Goal: Use online tool/utility: Utilize a website feature to perform a specific function

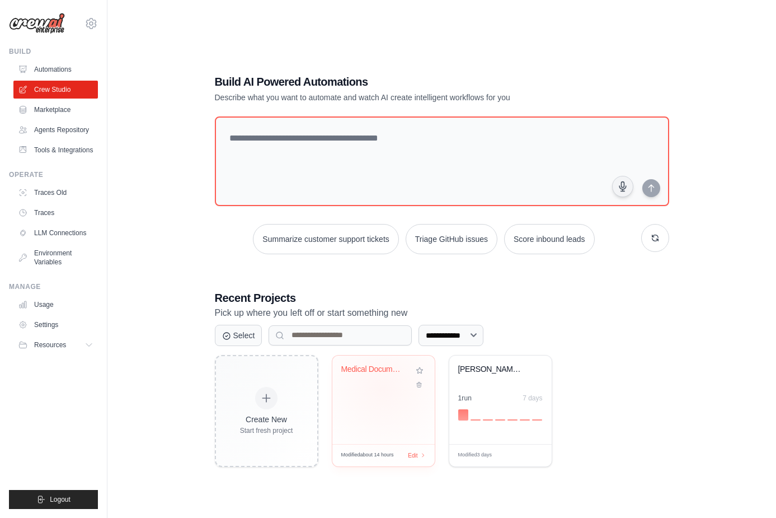
click at [383, 387] on div "Medical Document Classification Cre..." at bounding box center [383, 377] width 84 height 26
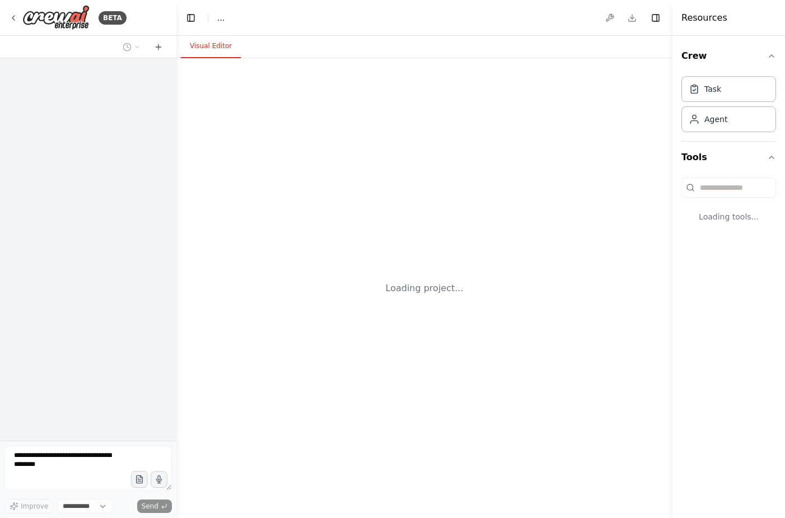
select select "****"
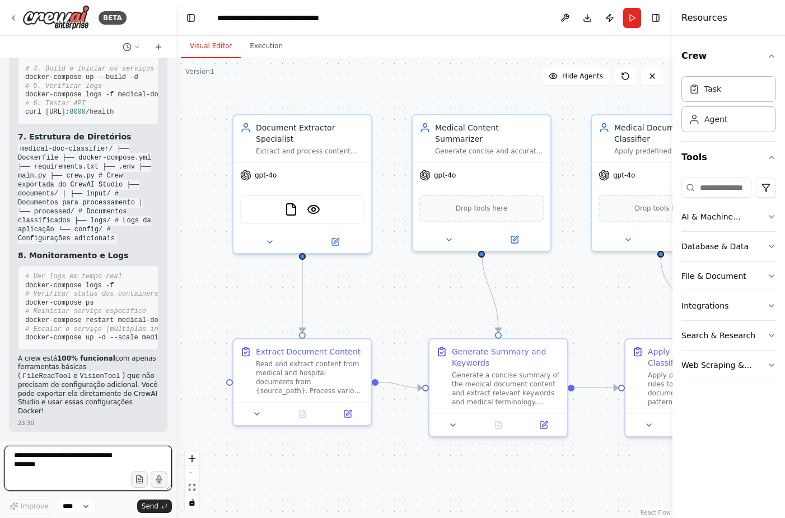
click at [78, 466] on textarea at bounding box center [87, 467] width 167 height 45
paste textarea "**********"
type textarea "**********"
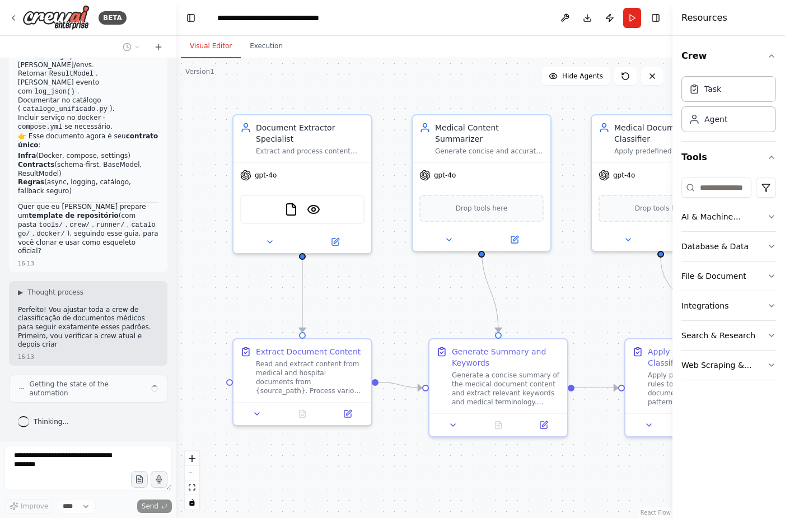
scroll to position [8482, 0]
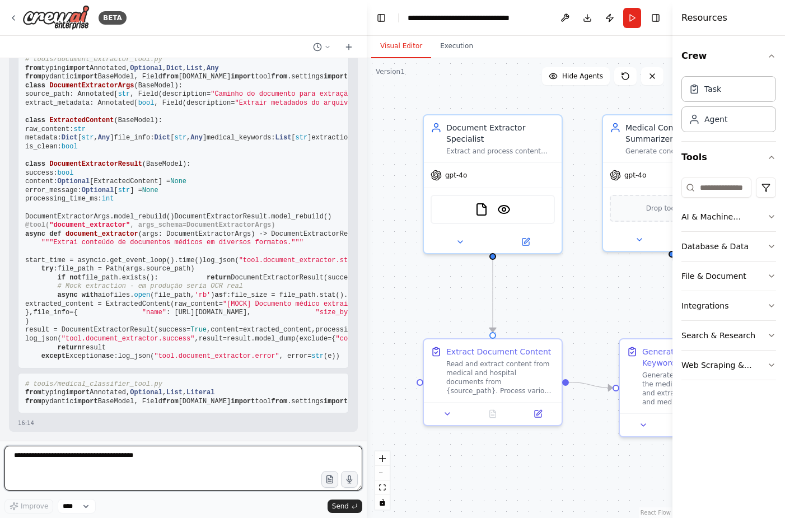
drag, startPoint x: 173, startPoint y: 164, endPoint x: 367, endPoint y: 142, distance: 194.8
click at [367, 142] on div "BETA Crie uma equipe (crew) especializada em leitura e classificação de documen…" at bounding box center [392, 259] width 785 height 518
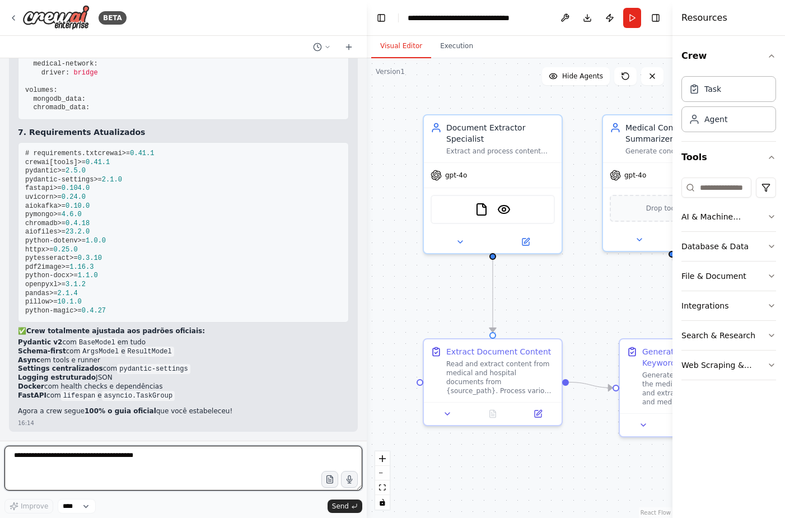
scroll to position [12471, 0]
click at [217, 462] on textarea at bounding box center [183, 467] width 358 height 45
drag, startPoint x: 176, startPoint y: 457, endPoint x: -4, endPoint y: 454, distance: 180.2
click at [0, 454] on html "BETA Crie uma equipe (crew) especializada em leitura e classificação de documen…" at bounding box center [392, 259] width 785 height 518
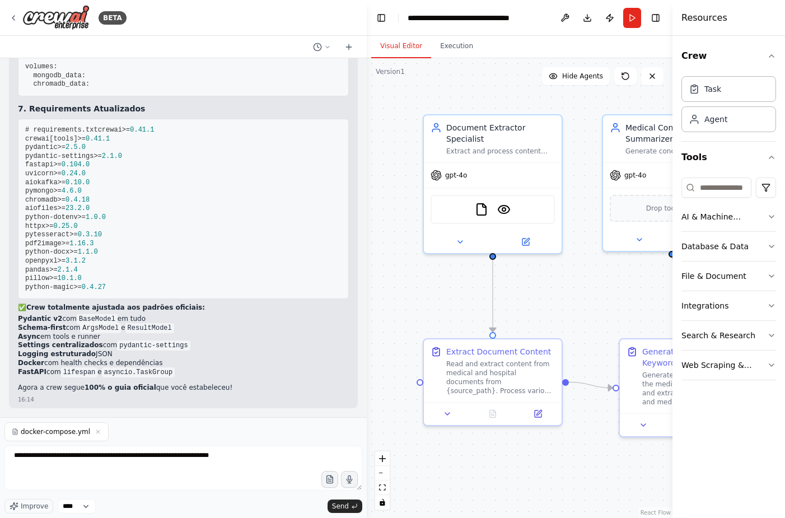
scroll to position [12495, 0]
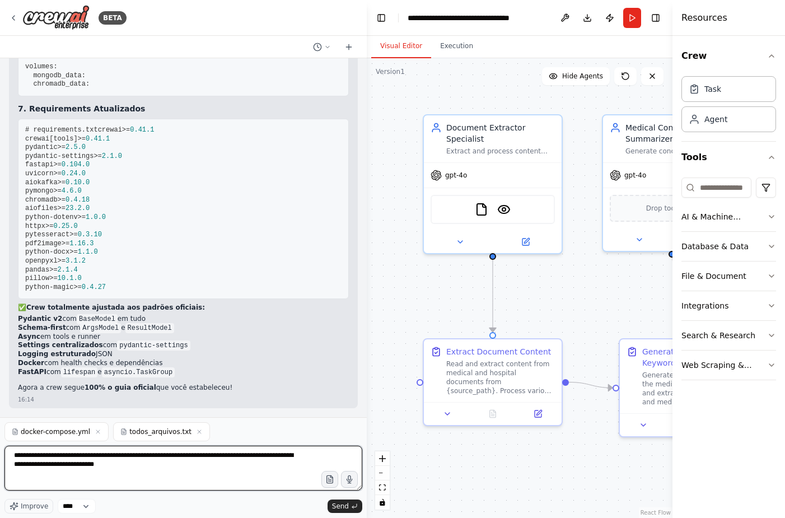
type textarea "**********"
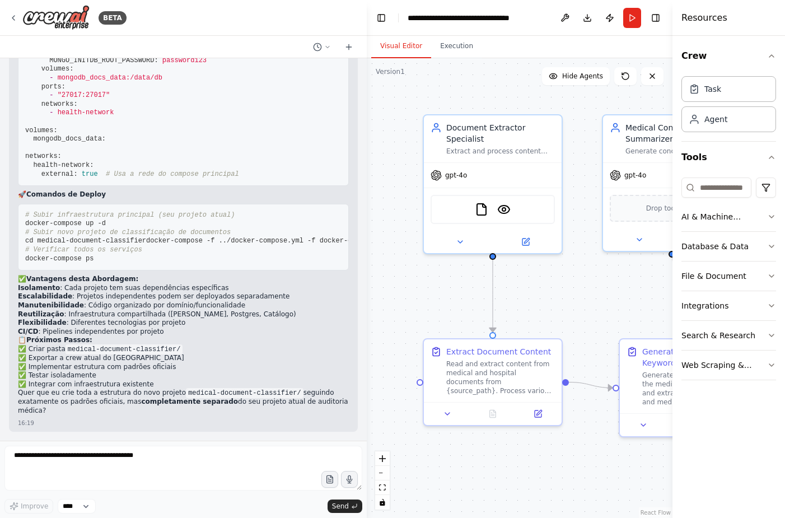
scroll to position [13583, 0]
drag, startPoint x: 163, startPoint y: 358, endPoint x: 66, endPoint y: 358, distance: 97.4
click at [66, 354] on code "medical-document-classifier/" at bounding box center [124, 349] width 118 height 10
copy code "medical-document-classifier"
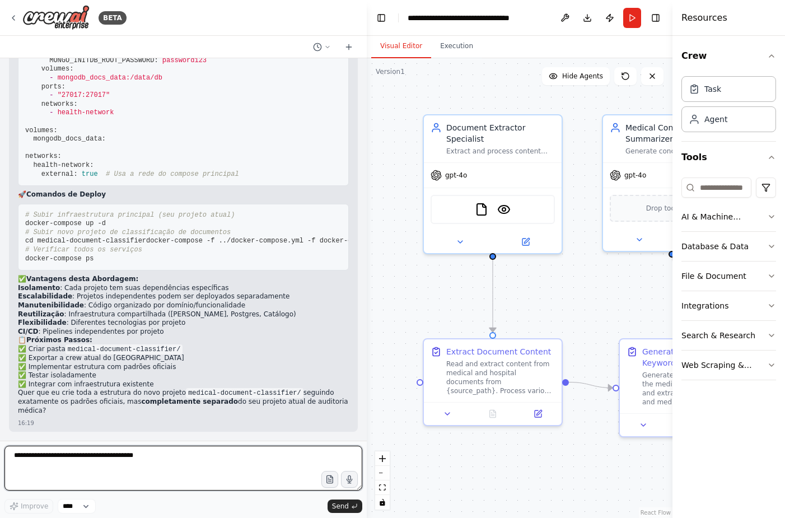
click at [195, 459] on textarea at bounding box center [183, 467] width 358 height 45
click at [106, 454] on textarea at bounding box center [183, 467] width 358 height 45
type textarea "****"
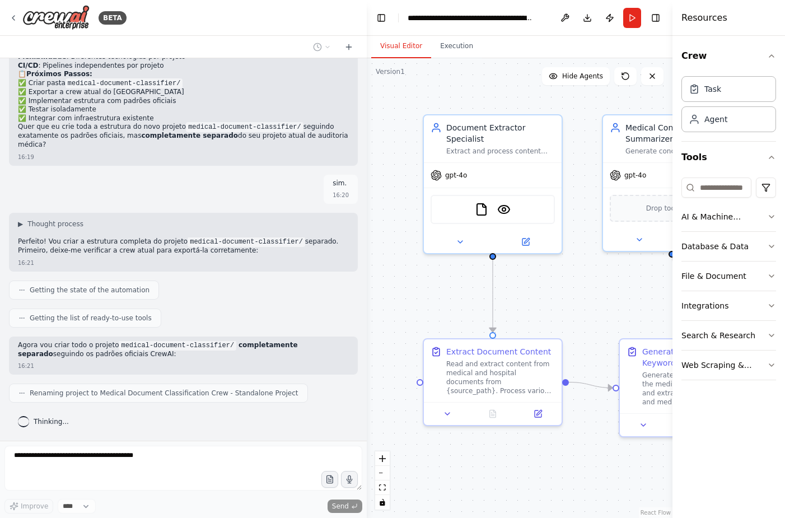
scroll to position [13234, 0]
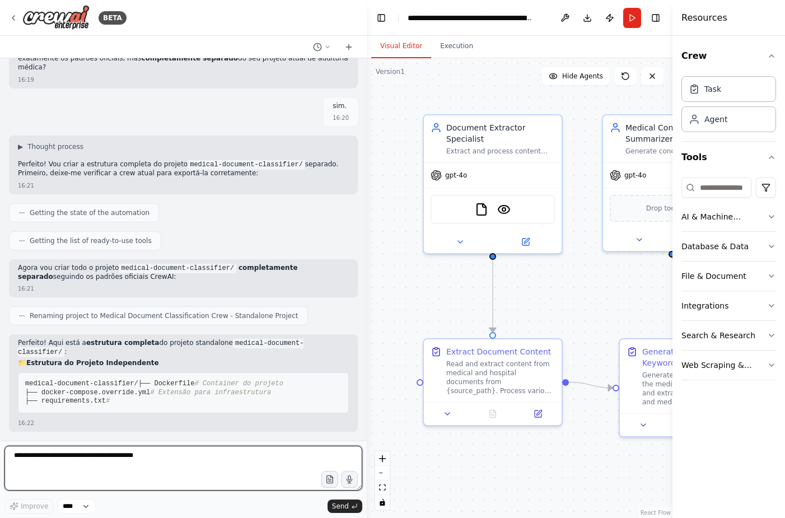
drag, startPoint x: 23, startPoint y: 97, endPoint x: 111, endPoint y: 269, distance: 193.7
click at [110, 275] on div "Crie uma equipe (crew) especializada em leitura e classificação de documentos m…" at bounding box center [183, 249] width 367 height 382
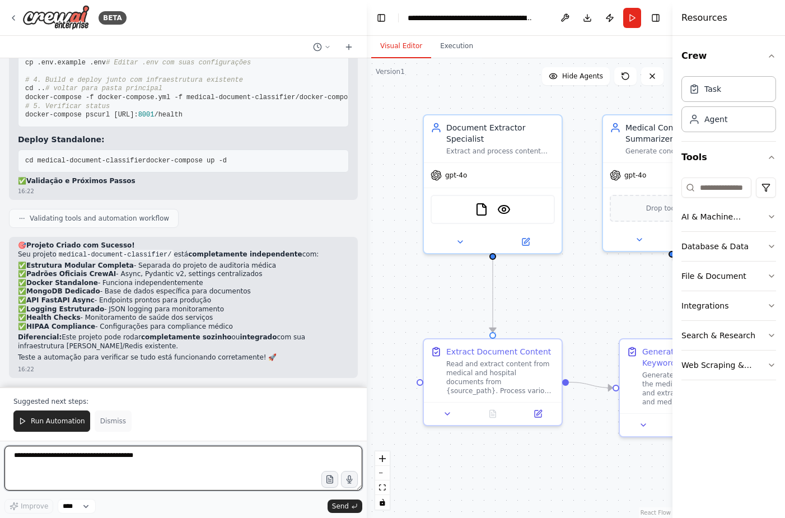
scroll to position [19738, 0]
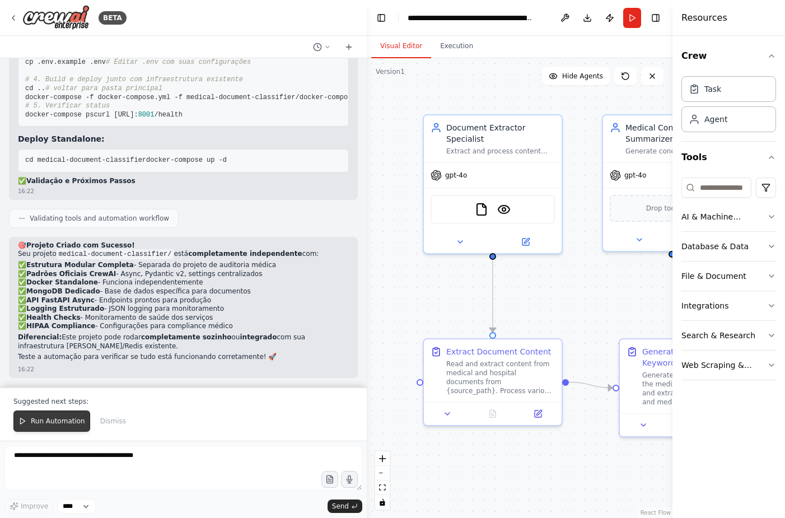
click at [42, 421] on span "Run Automation" at bounding box center [58, 420] width 54 height 9
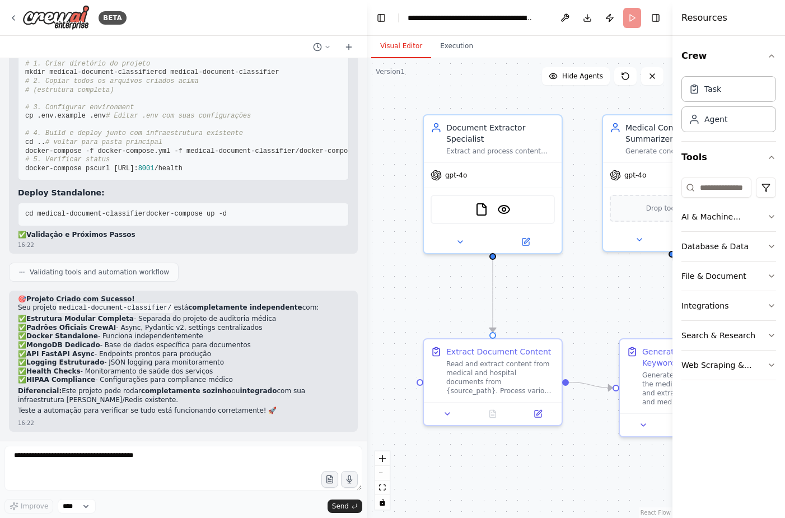
scroll to position [19684, 0]
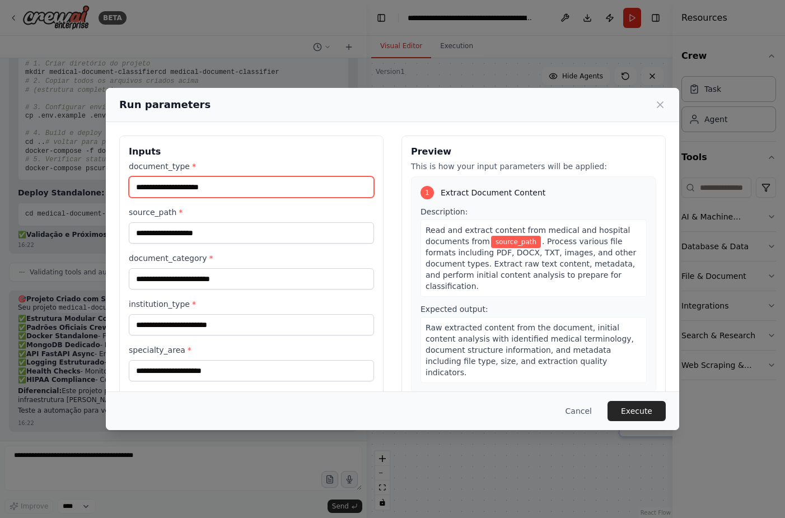
click at [239, 182] on input "document_type *" at bounding box center [251, 186] width 245 height 21
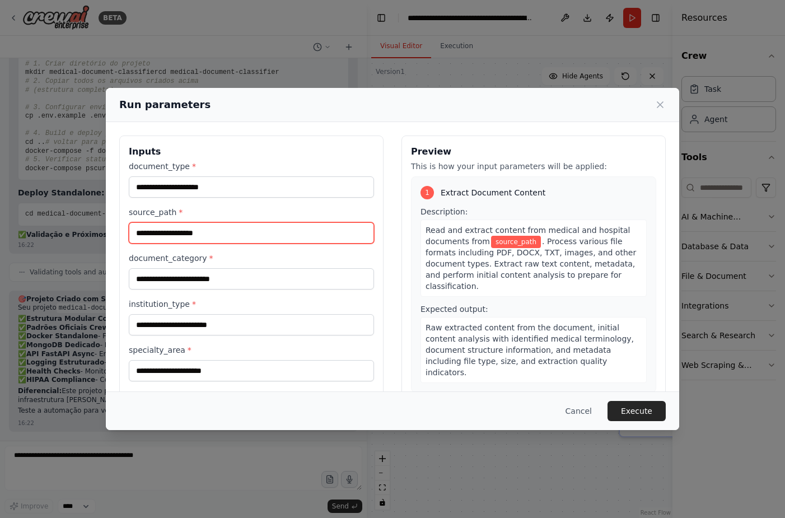
click at [225, 235] on input "source_path *" at bounding box center [251, 232] width 245 height 21
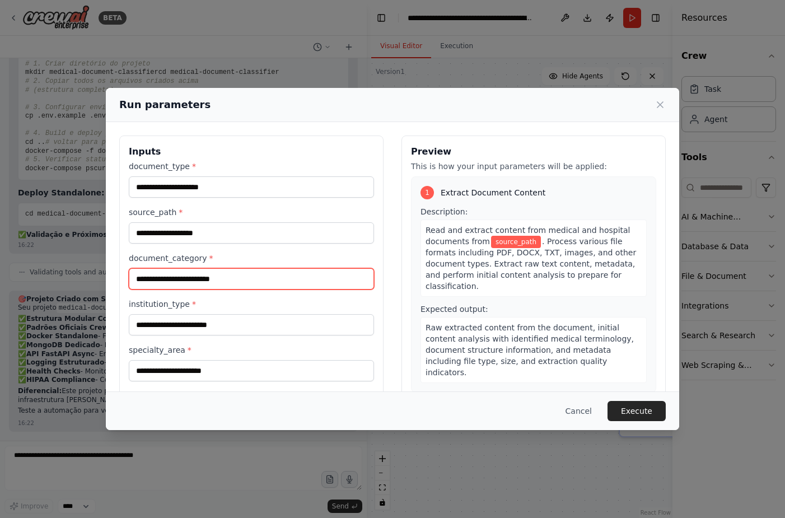
click at [223, 270] on input "document_category *" at bounding box center [251, 278] width 245 height 21
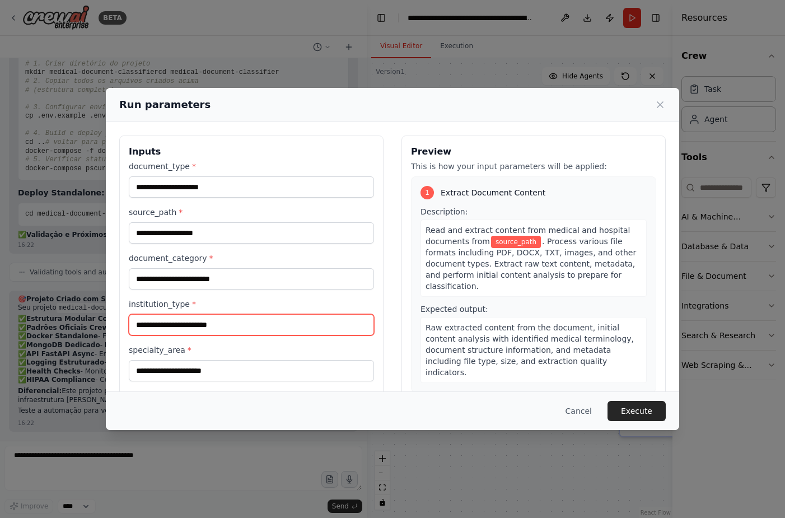
click at [218, 318] on input "institution_type *" at bounding box center [251, 324] width 245 height 21
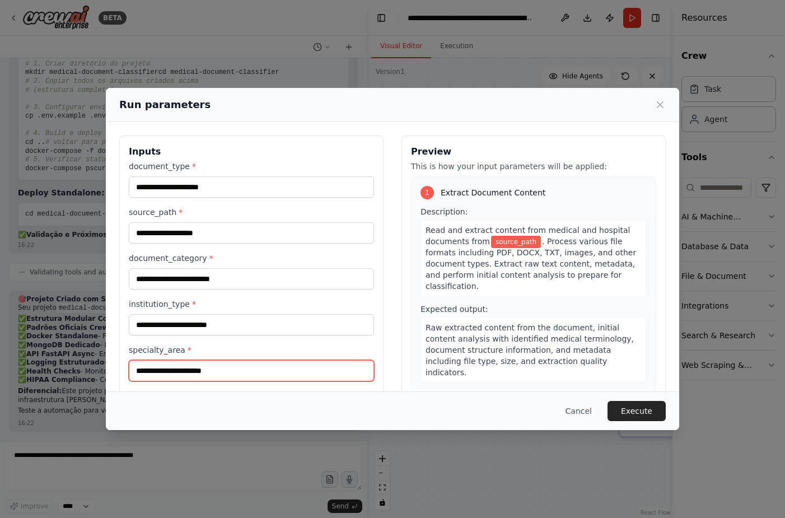
click at [209, 374] on input "specialty_area *" at bounding box center [251, 370] width 245 height 21
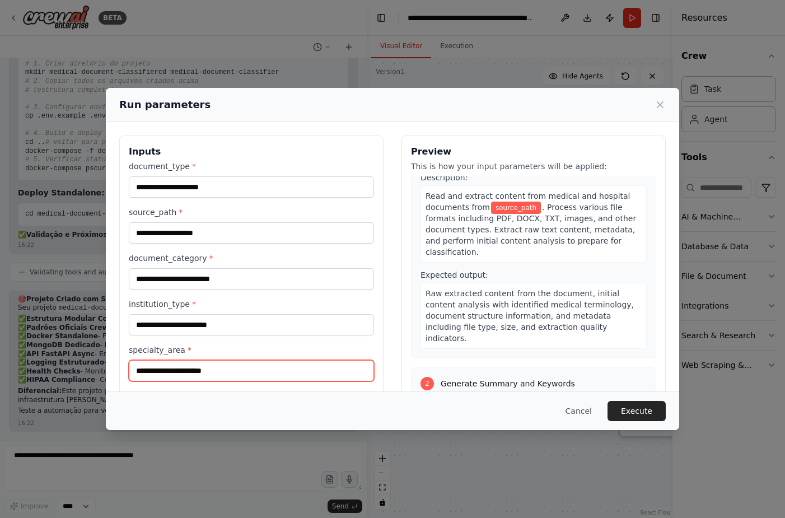
scroll to position [0, 0]
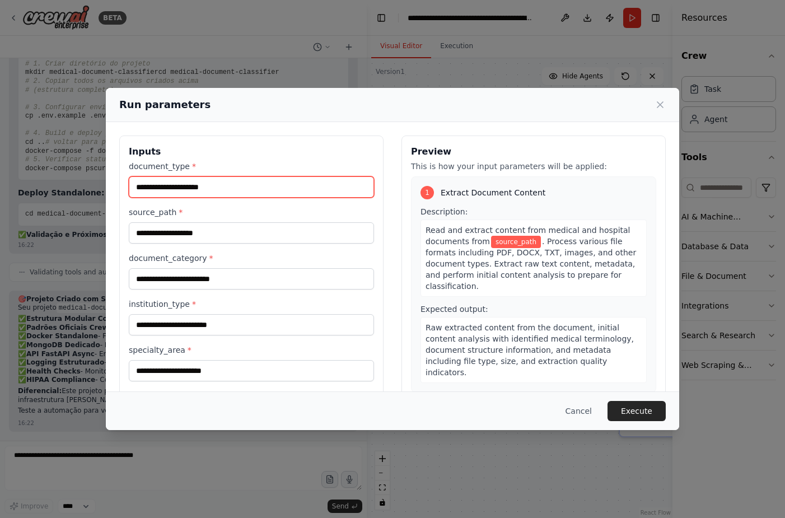
click at [288, 188] on input "document_type *" at bounding box center [251, 186] width 245 height 21
click at [580, 408] on button "Cancel" at bounding box center [578, 411] width 44 height 20
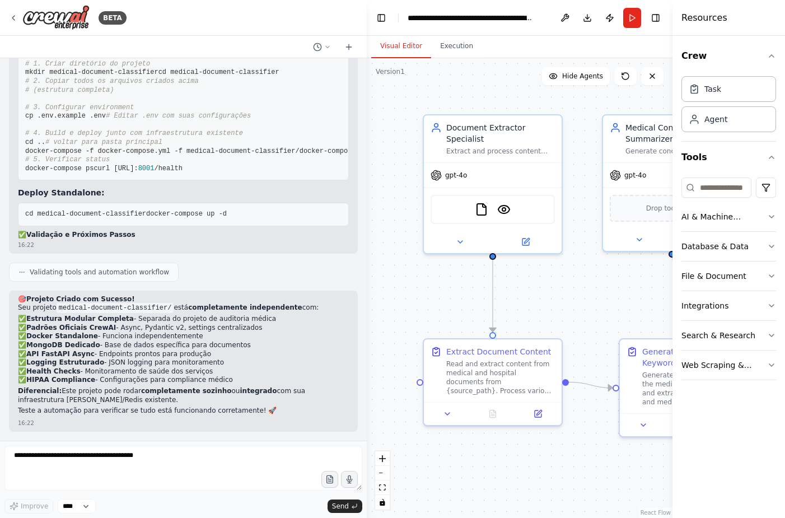
scroll to position [18062, 0]
drag, startPoint x: 69, startPoint y: 182, endPoint x: 28, endPoint y: 184, distance: 40.9
copy strong "Dockerfile"
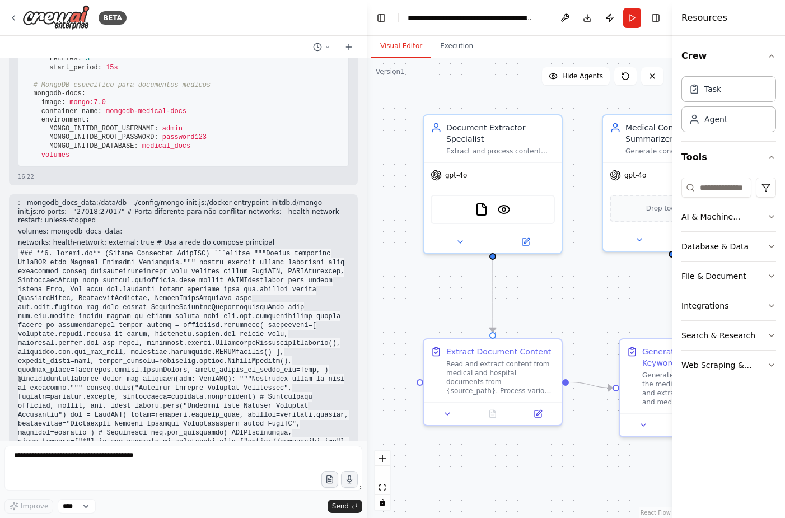
scroll to position [14145, 0]
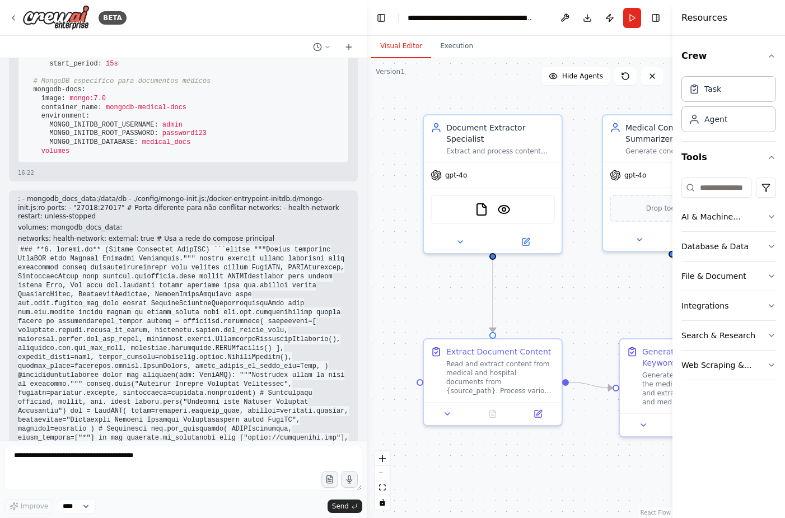
drag, startPoint x: 82, startPoint y: 164, endPoint x: 40, endPoint y: 162, distance: 41.5
copy span "Dockerfile"
drag, startPoint x: 143, startPoint y: 176, endPoint x: 41, endPoint y: 172, distance: 102.5
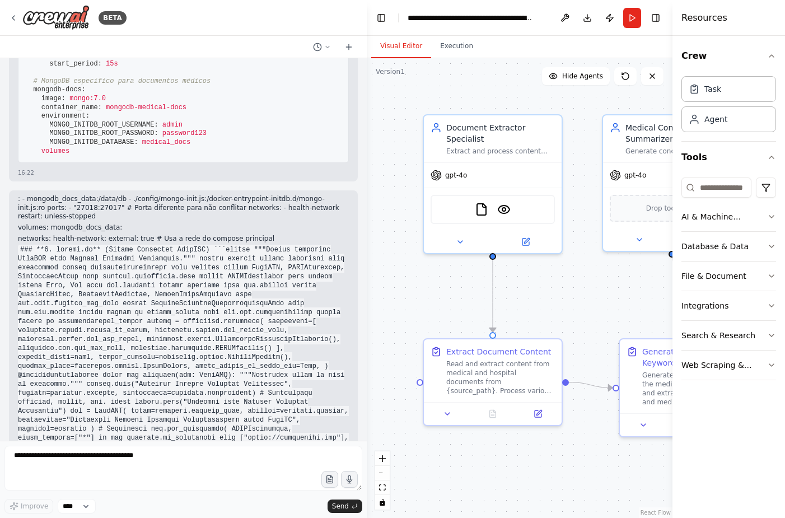
copy span "docker-compose.override.yml"
drag, startPoint x: 102, startPoint y: 184, endPoint x: 40, endPoint y: 185, distance: 61.6
copy span "requirements.txt"
drag, startPoint x: 87, startPoint y: 193, endPoint x: 40, endPoint y: 191, distance: 47.0
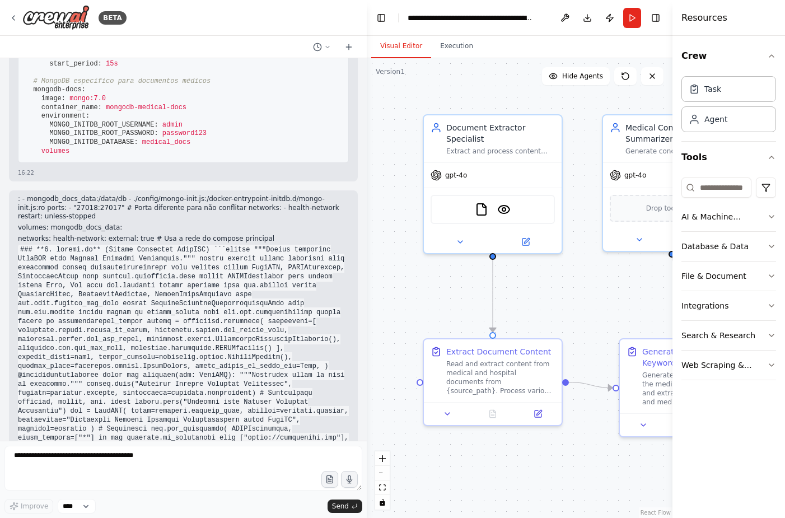
copy span ".env.example"
drag, startPoint x: 79, startPoint y: 208, endPoint x: 62, endPoint y: 207, distance: 16.8
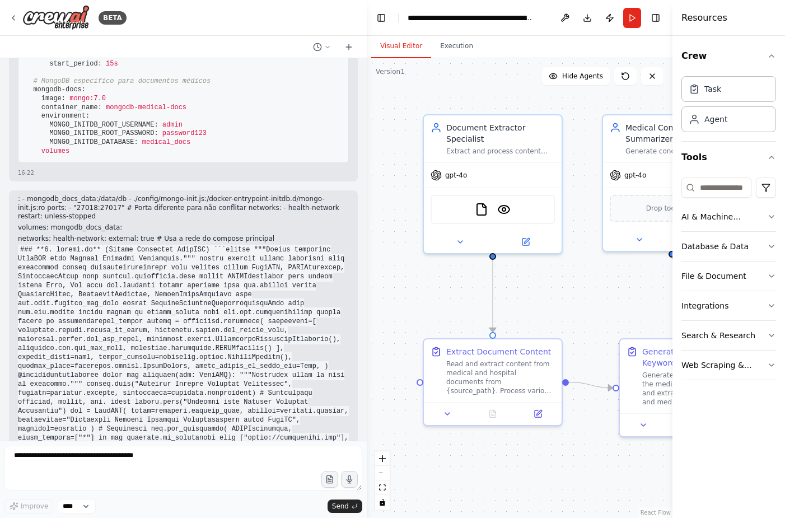
drag, startPoint x: 72, startPoint y: 210, endPoint x: 40, endPoint y: 206, distance: 31.6
copy span "runner.py"
drag, startPoint x: 49, startPoint y: 227, endPoint x: 36, endPoint y: 224, distance: 13.2
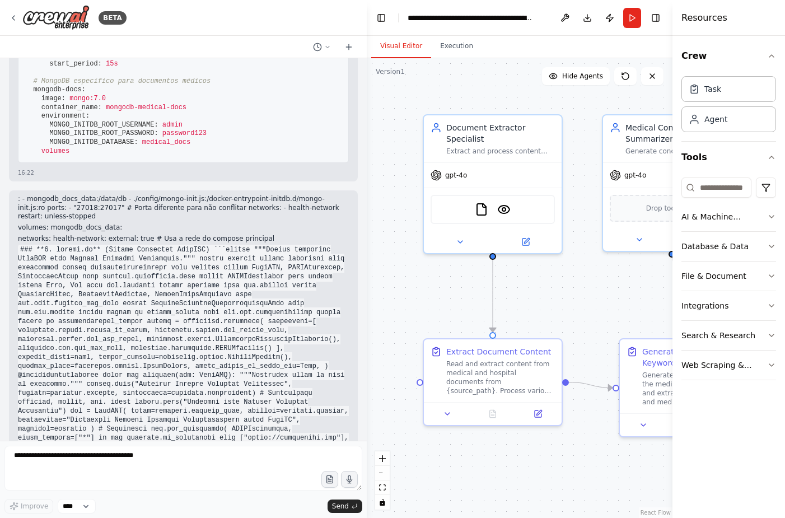
click at [587, 20] on button "Download" at bounding box center [587, 18] width 18 height 20
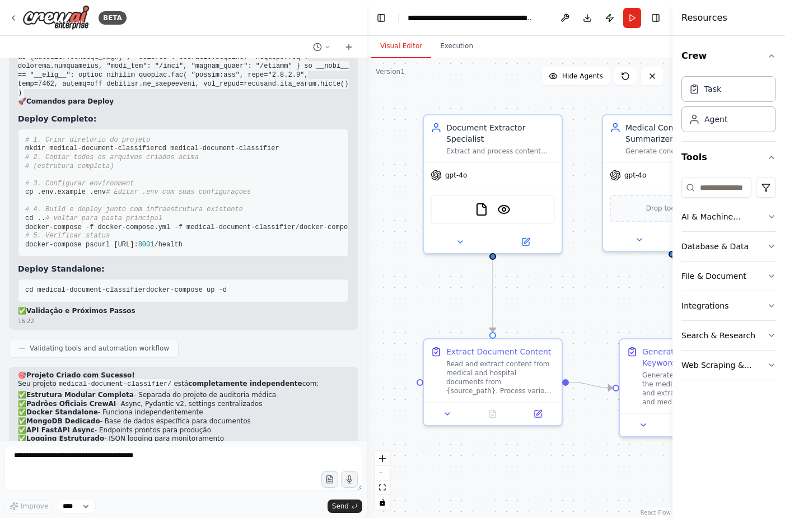
scroll to position [14648, 0]
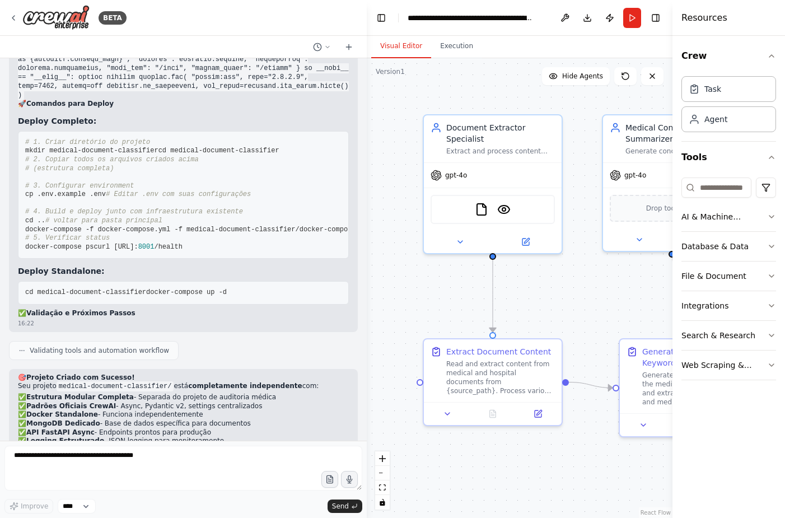
drag, startPoint x: 112, startPoint y: 419, endPoint x: 15, endPoint y: 90, distance: 343.1
copy code "# CrewAI Core crewai[tools]== 0.80 .0 crewai-tools== 0.14 .0 # FastAPI & Async …"
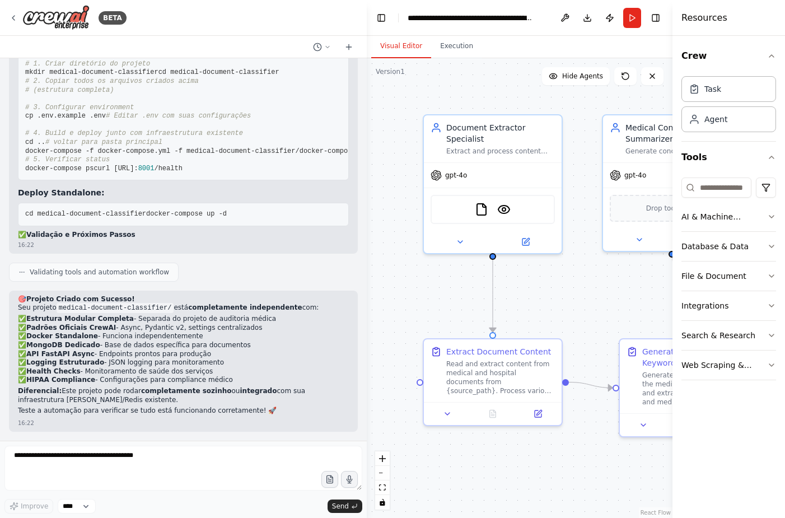
scroll to position [14984, 0]
drag, startPoint x: 101, startPoint y: 108, endPoint x: 42, endPoint y: 108, distance: 58.8
copy strong "settings.py"
drag, startPoint x: 21, startPoint y: 130, endPoint x: 86, endPoint y: 438, distance: 315.1
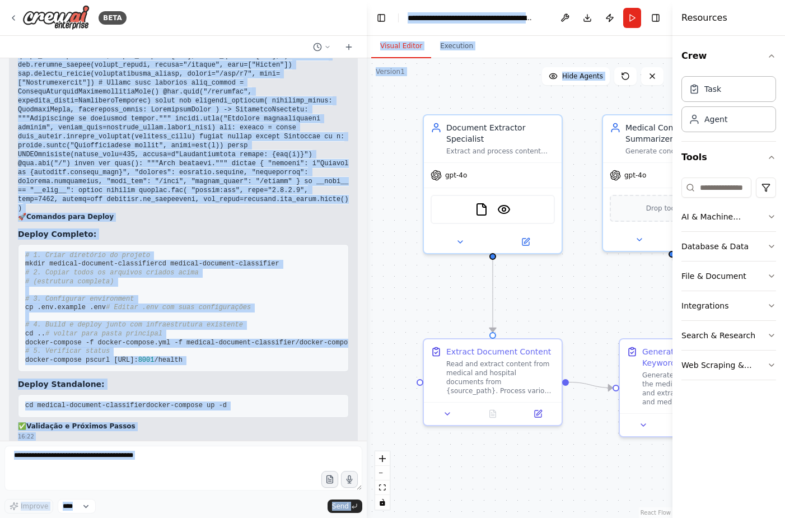
drag, startPoint x: 109, startPoint y: 307, endPoint x: 44, endPoint y: 233, distance: 98.3
click at [0, 307] on html "BETA Crie uma equipe (crew) especializada em leitura e classificação de documen…" at bounding box center [392, 259] width 785 height 518
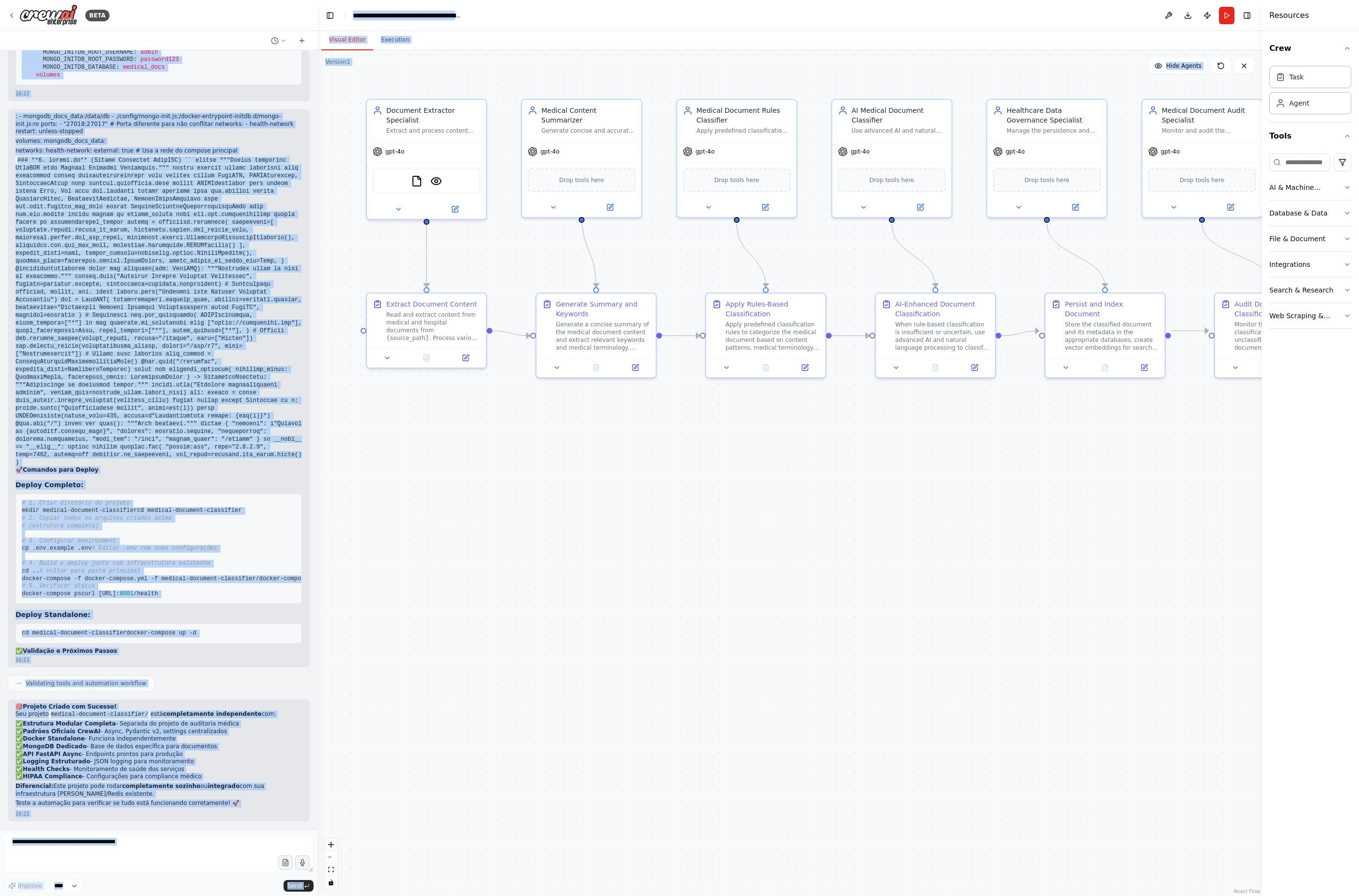
scroll to position [13222, 0]
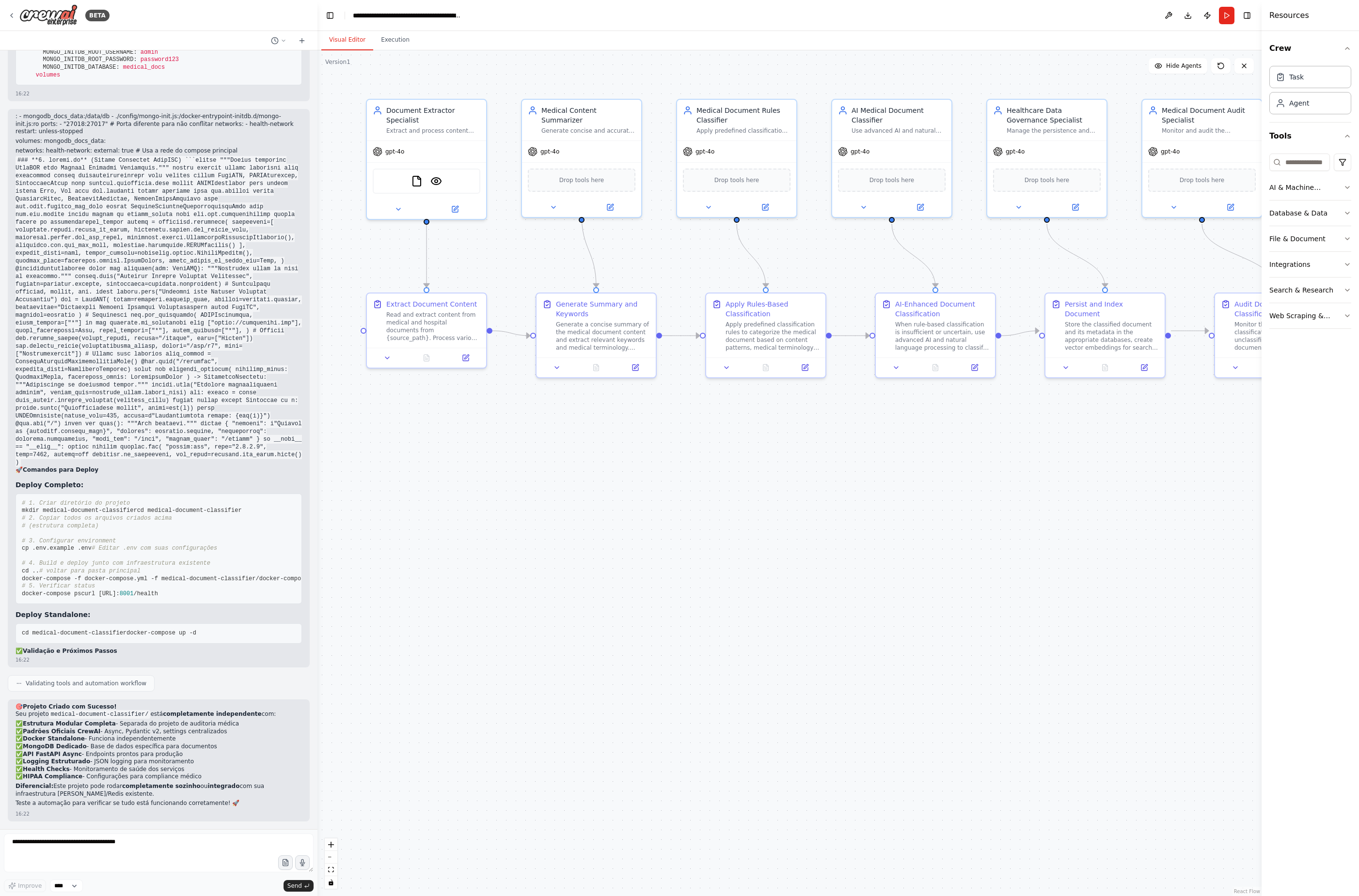
drag, startPoint x: 22, startPoint y: 93, endPoint x: 106, endPoint y: 795, distance: 707.0
copy code """"Loremipsumdol sitametconsec ad elitsed doeius Temporin u7.""" labo etdolore …"
drag, startPoint x: 74, startPoint y: 338, endPoint x: 51, endPoint y: 335, distance: 23.2
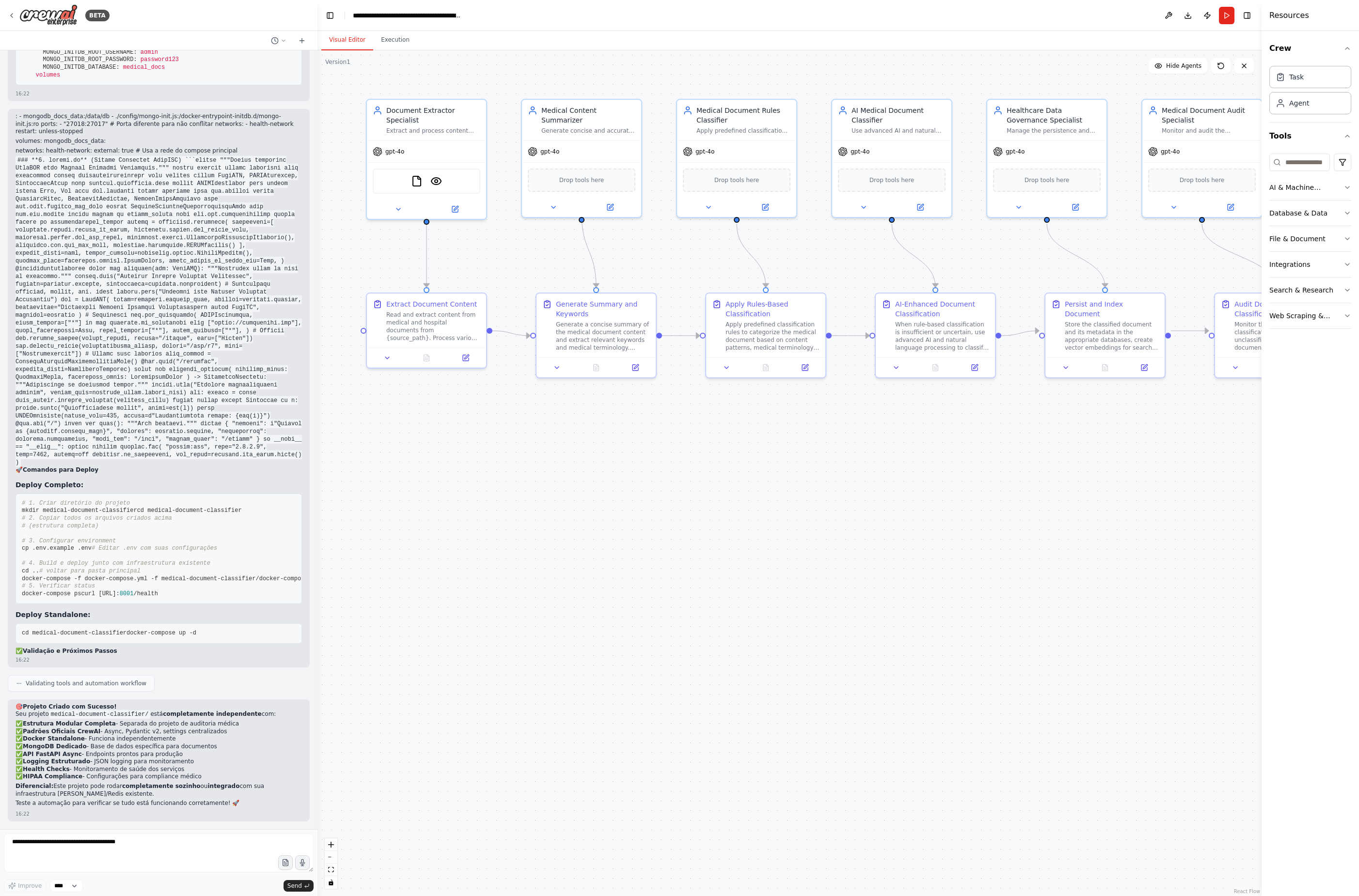
drag, startPoint x: 51, startPoint y: 335, endPoint x: 418, endPoint y: 490, distance: 398.4
click at [440, 448] on div ".deletable-edge-delete-btn { width: 20px; height: 20px; border: 0px solid #ffff…" at bounding box center [790, 473] width 944 height 846
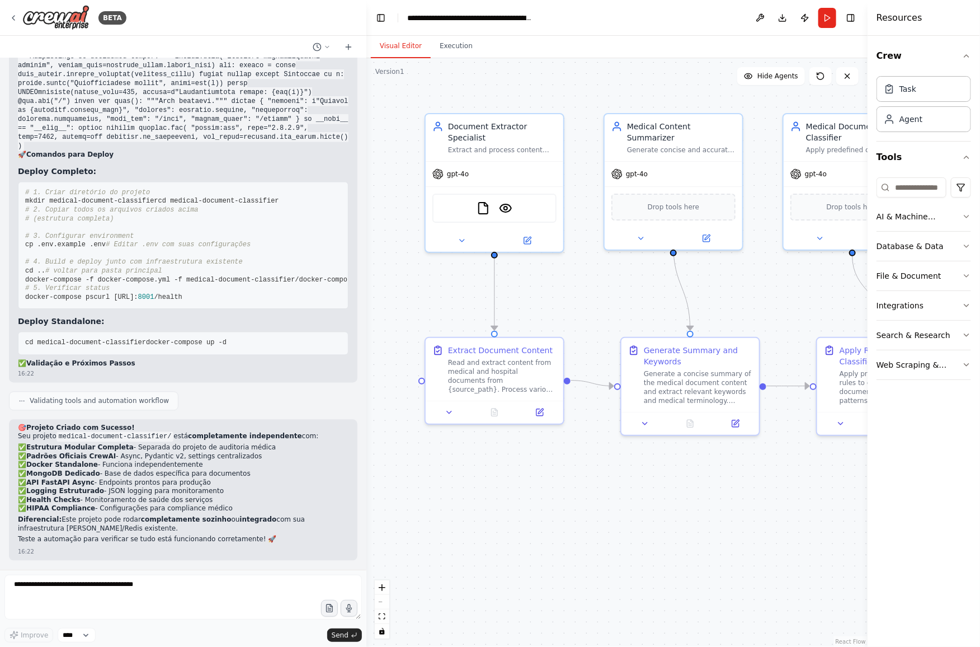
scroll to position [15833, 0]
drag, startPoint x: 98, startPoint y: 214, endPoint x: 42, endPoint y: 218, distance: 56.1
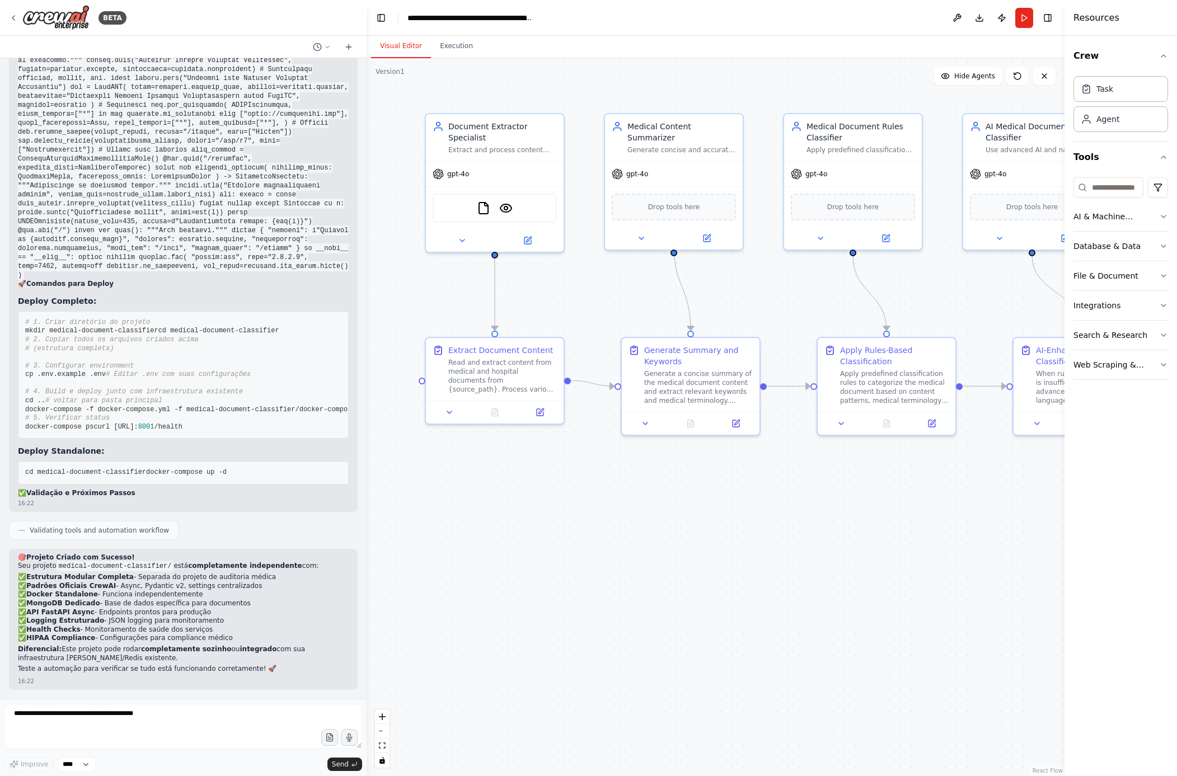
scroll to position [18065, 0]
drag, startPoint x: 27, startPoint y: 148, endPoint x: 231, endPoint y: 325, distance: 269.4
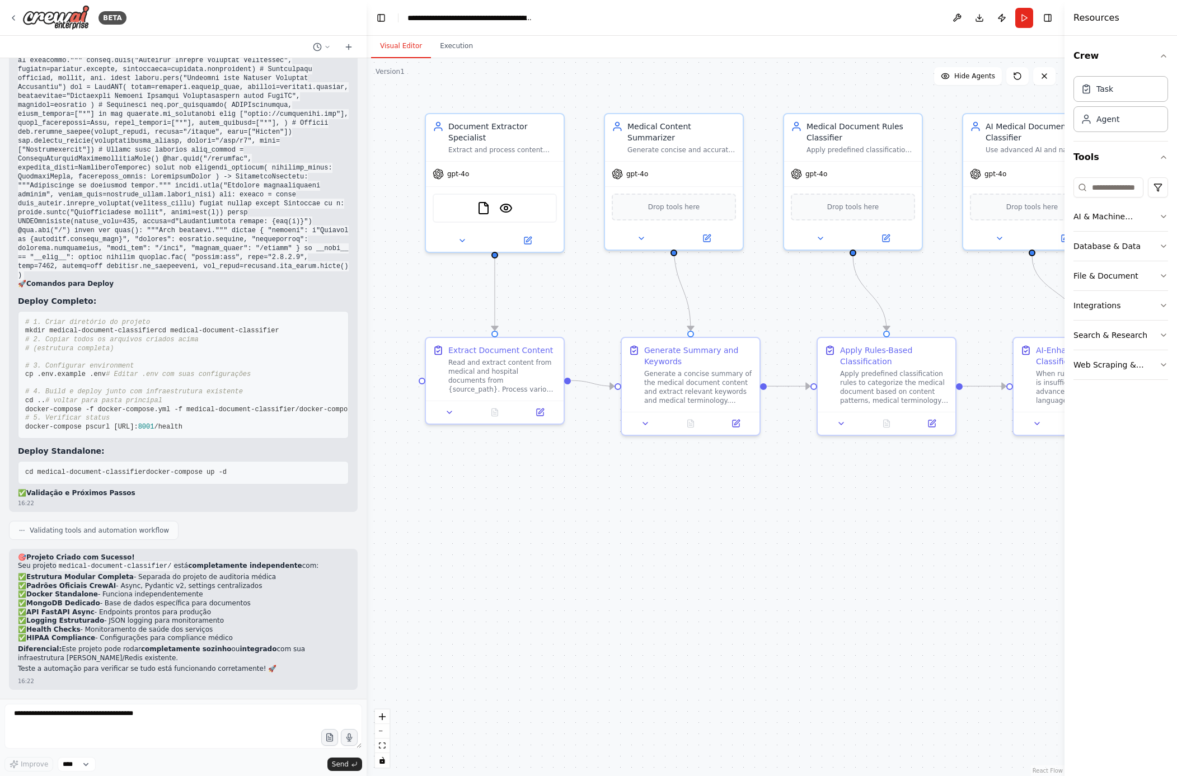
scroll to position [16345, 0]
drag, startPoint x: 141, startPoint y: 459, endPoint x: 12, endPoint y: 267, distance: 231.1
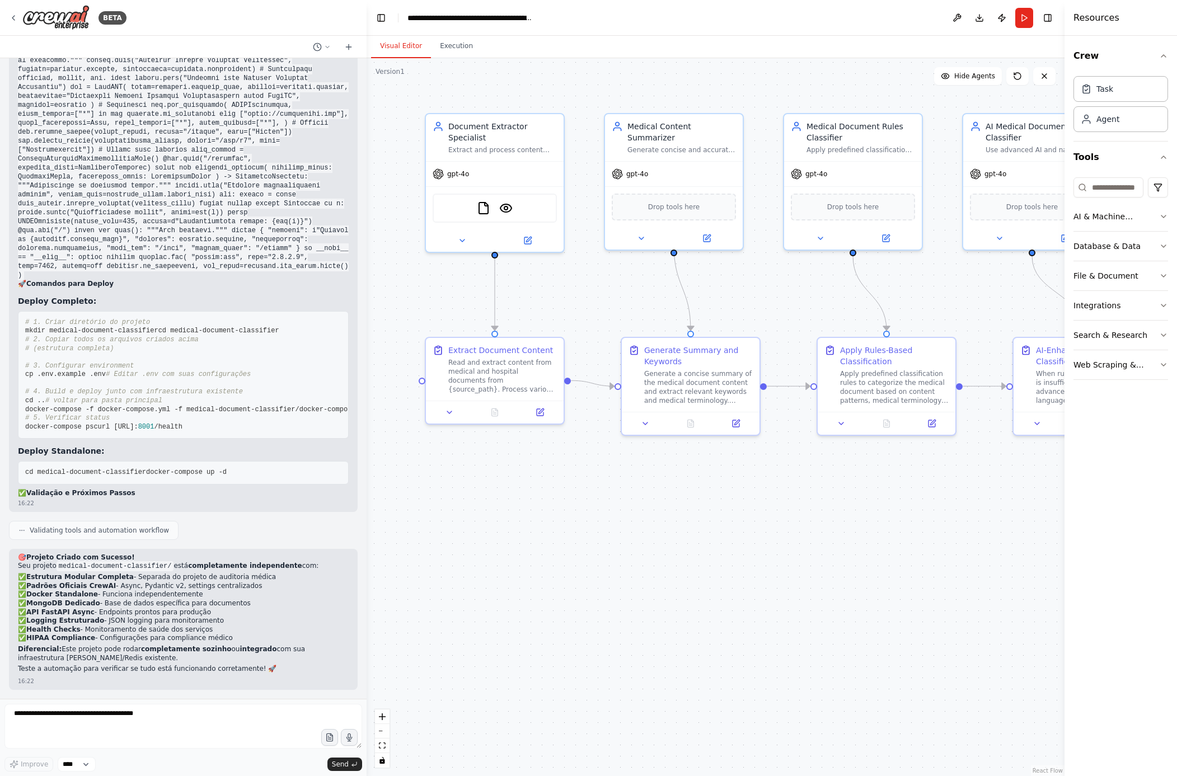
scroll to position [18216, 0]
drag, startPoint x: 16, startPoint y: 183, endPoint x: 204, endPoint y: 171, distance: 188.4
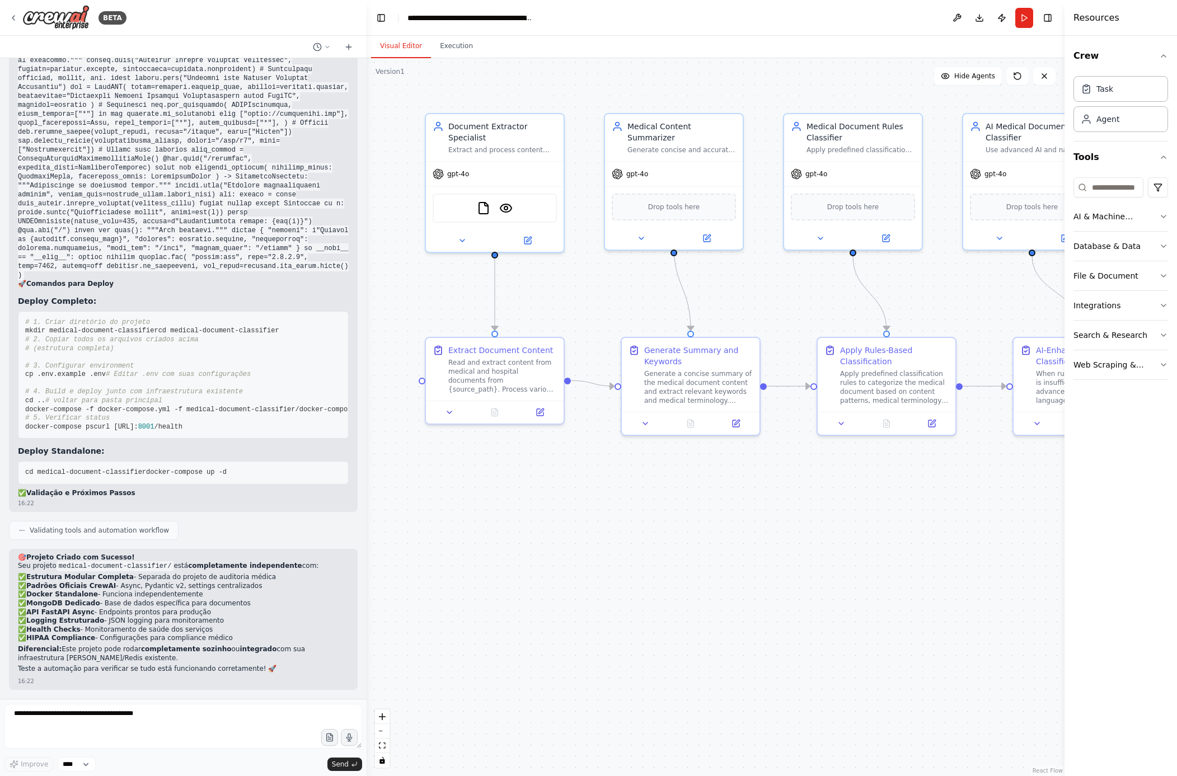
scroll to position [17125, 0]
drag, startPoint x: 59, startPoint y: 173, endPoint x: 41, endPoint y: 167, distance: 18.9
drag, startPoint x: 150, startPoint y: 176, endPoint x: 66, endPoint y: 170, distance: 84.2
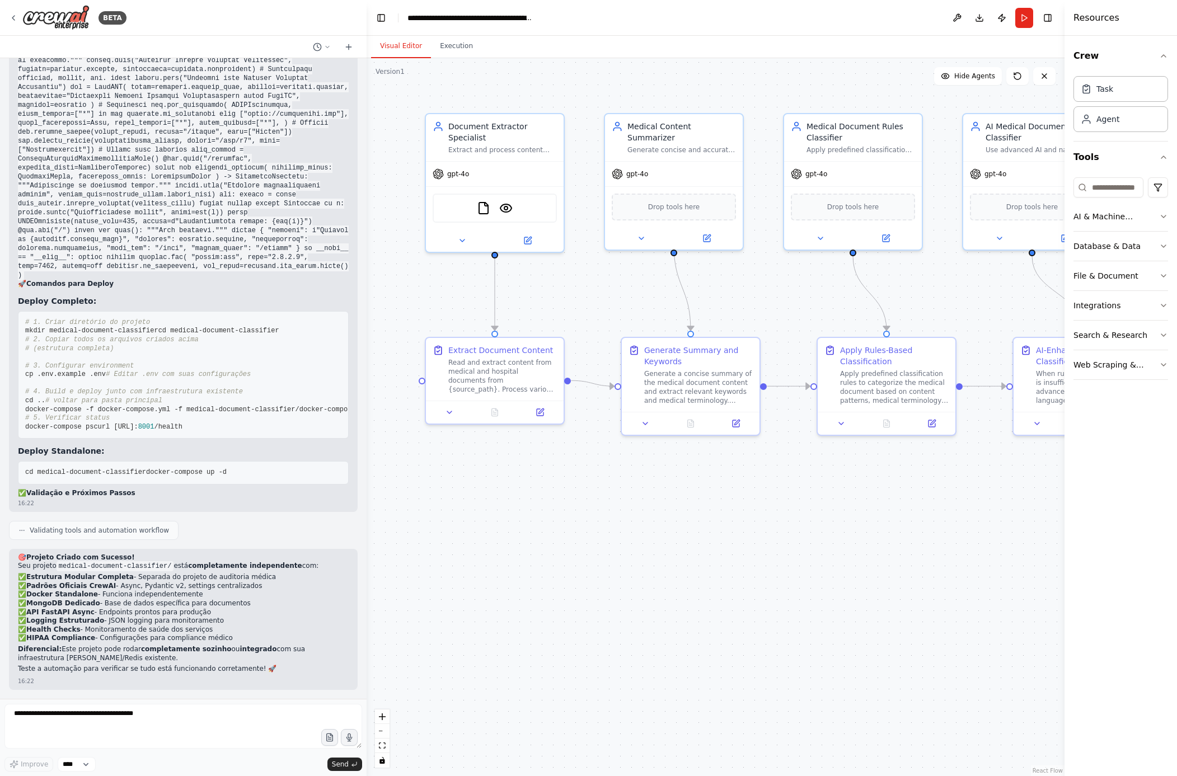
scroll to position [0, 26]
drag, startPoint x: 25, startPoint y: 107, endPoint x: 343, endPoint y: 143, distance: 319.8
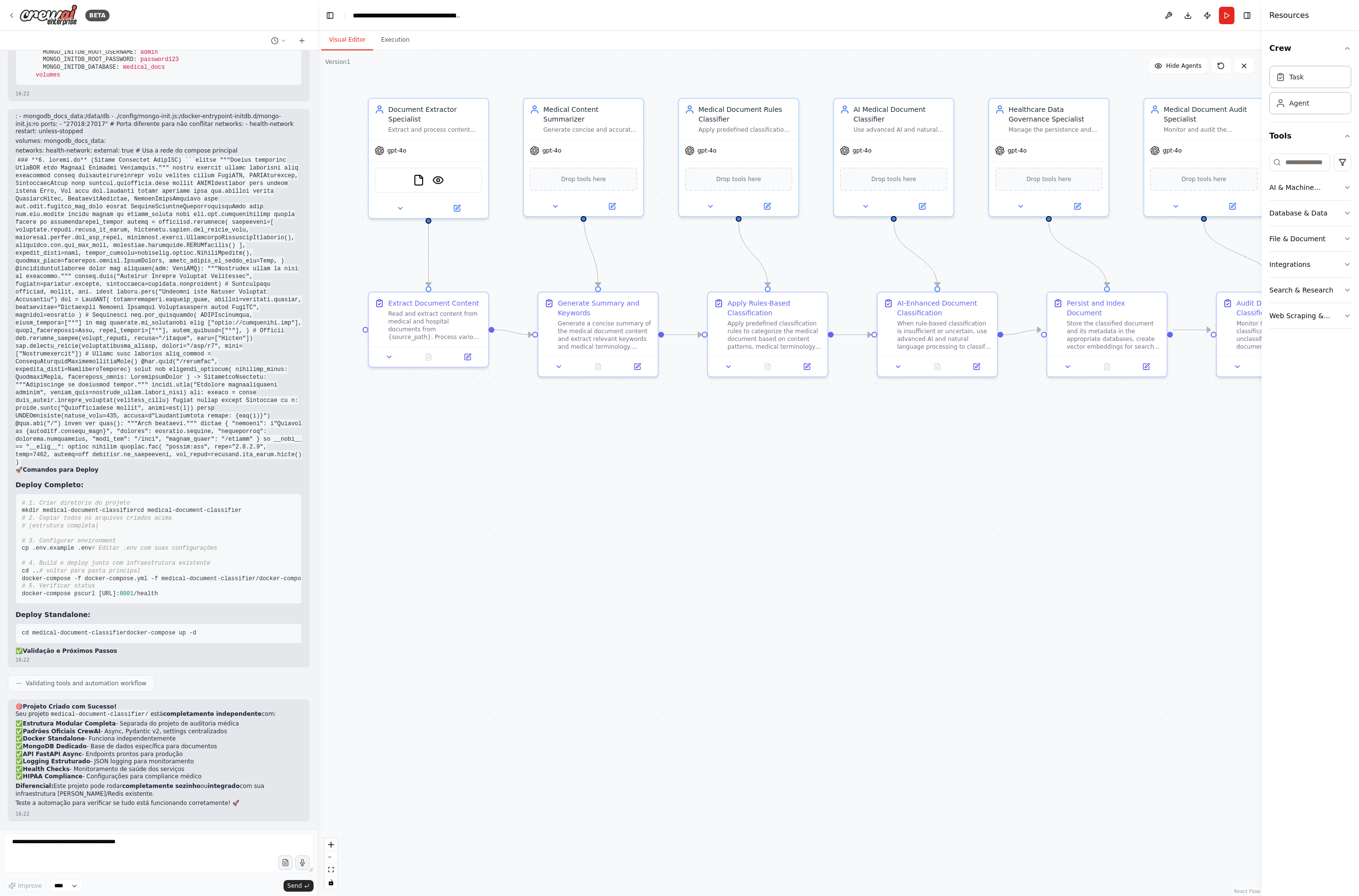
scroll to position [0, 0]
drag, startPoint x: 16, startPoint y: 92, endPoint x: 49, endPoint y: 102, distance: 34.5
drag, startPoint x: 22, startPoint y: 90, endPoint x: 214, endPoint y: 319, distance: 298.8
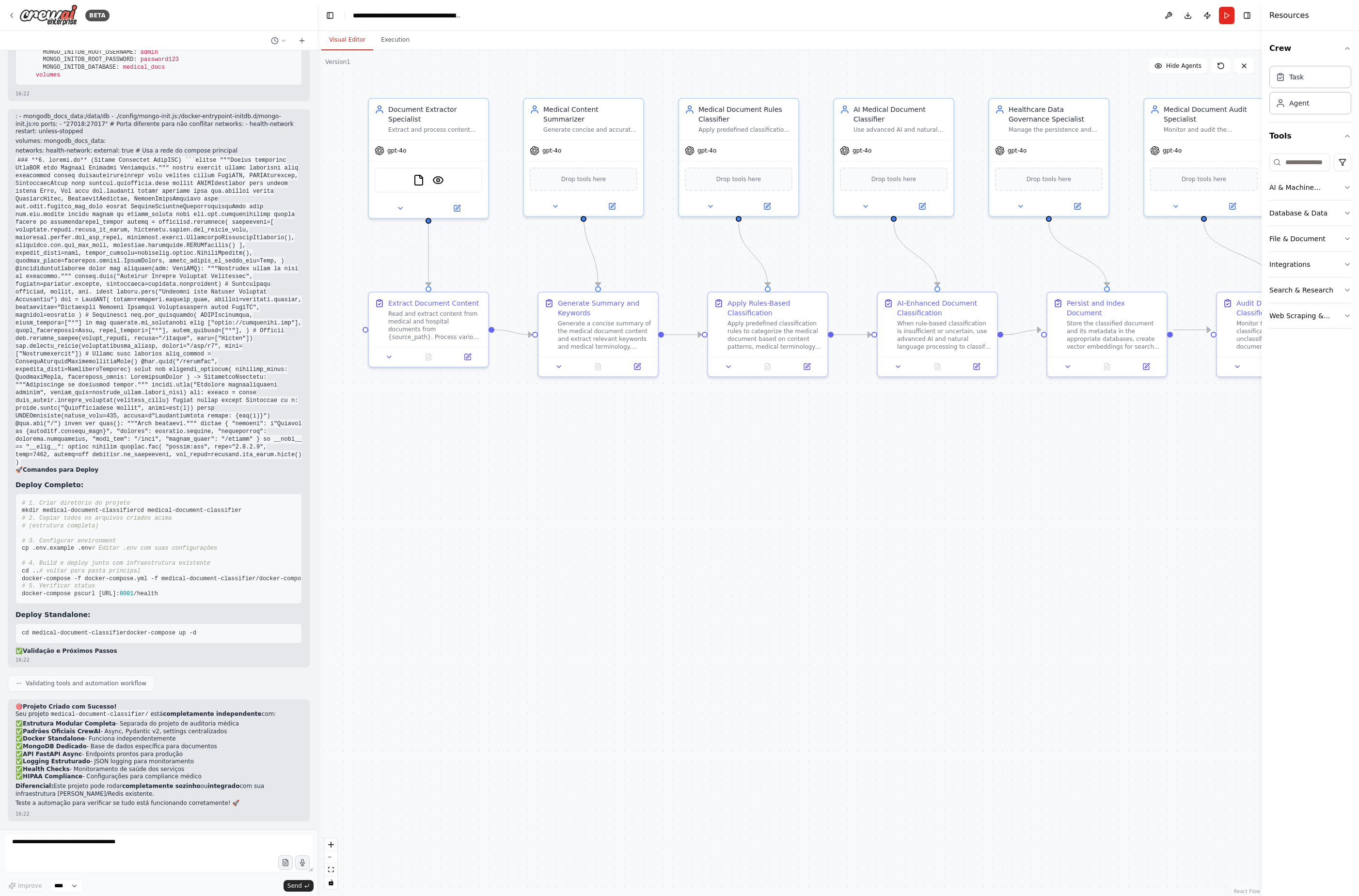
drag, startPoint x: 23, startPoint y: 267, endPoint x: 311, endPoint y: 674, distance: 498.6
click at [311, 448] on div "Crie uma equipe (crew) especializada em leitura e classificação de documentos m…" at bounding box center [159, 440] width 318 height 779
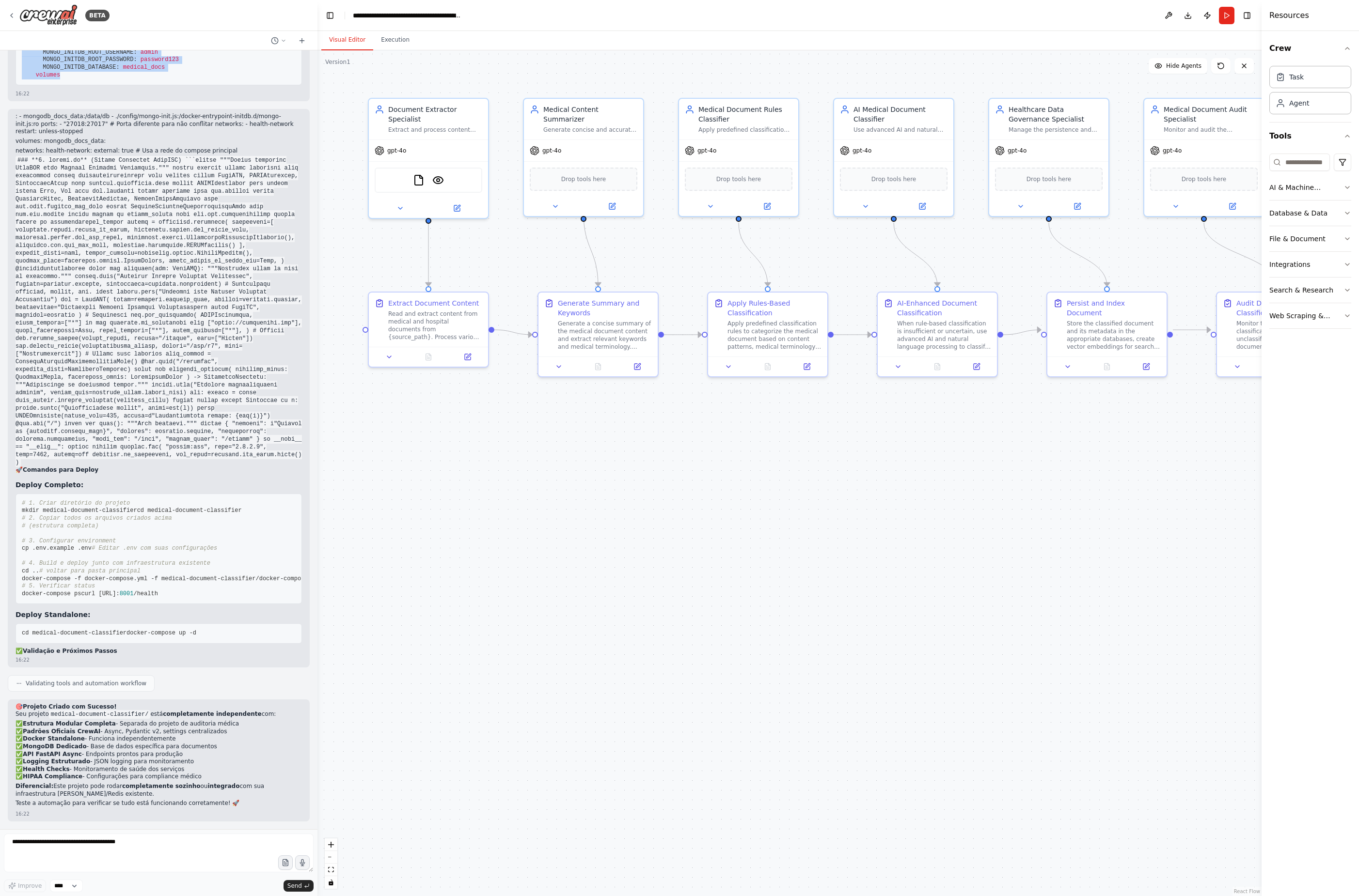
drag, startPoint x: 21, startPoint y: 344, endPoint x: 187, endPoint y: 707, distance: 399.2
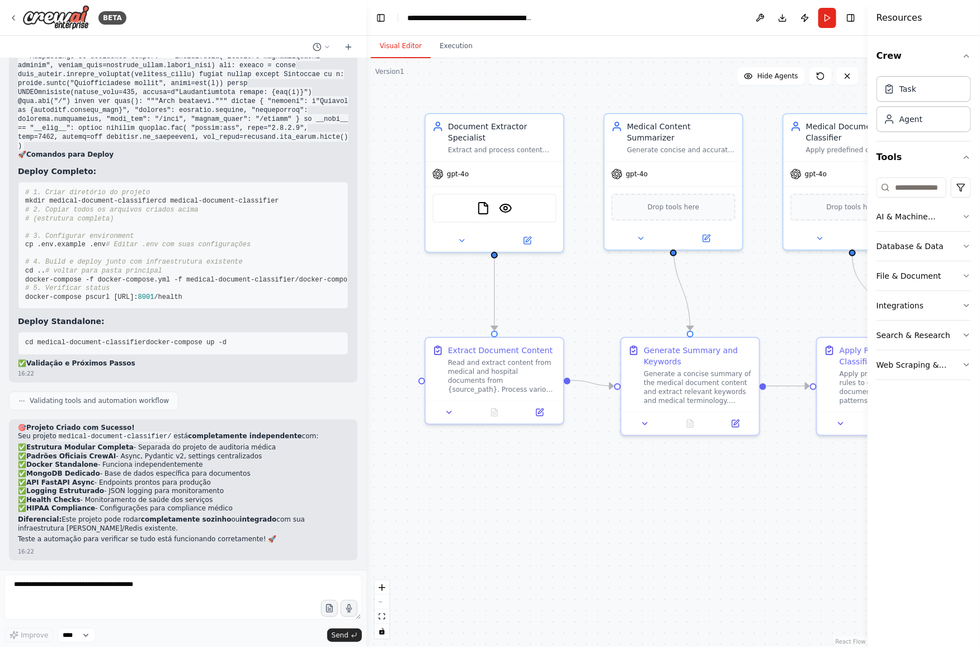
scroll to position [18785, 0]
click at [434, 501] on div ".deletable-edge-delete-btn { width: 20px; height: 20px; border: 0px solid #ffff…" at bounding box center [617, 352] width 501 height 589
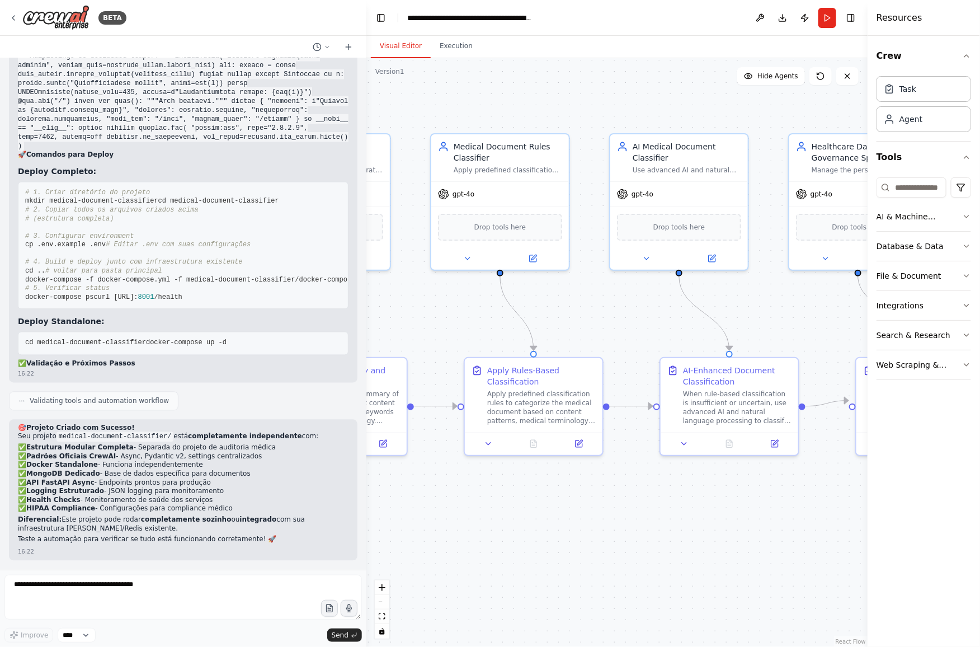
drag, startPoint x: 613, startPoint y: 291, endPoint x: 261, endPoint y: 311, distance: 353.1
click at [261, 311] on div "BETA Crie uma equipe (crew) especializada em leitura e classificação de documen…" at bounding box center [490, 323] width 980 height 647
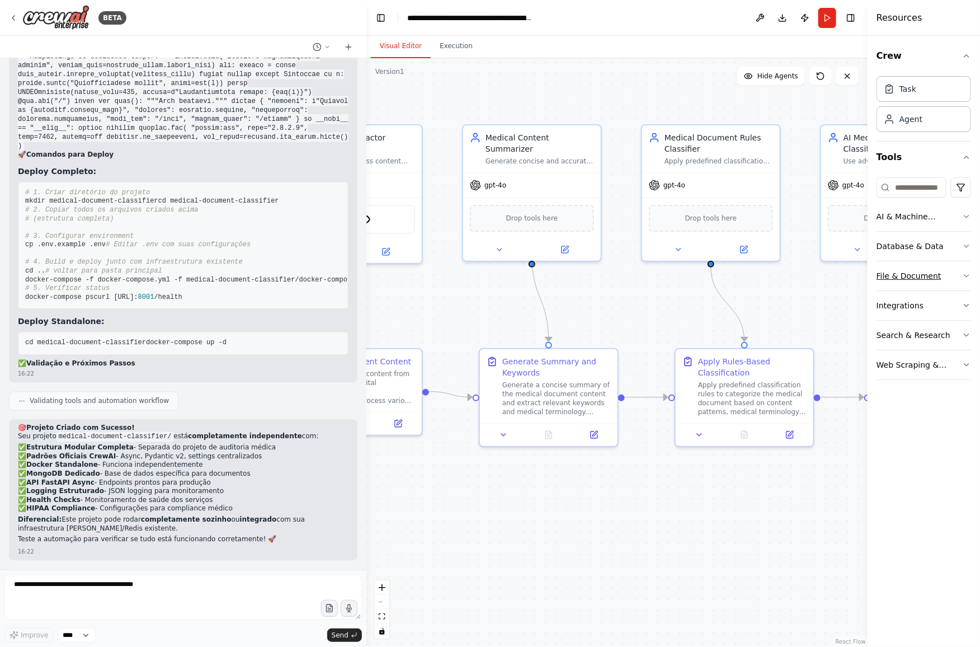
drag, startPoint x: 623, startPoint y: 303, endPoint x: 970, endPoint y: 286, distance: 347.3
click at [784, 286] on div "BETA Crie uma equipe (crew) especializada em leitura e classificação de documen…" at bounding box center [490, 323] width 980 height 647
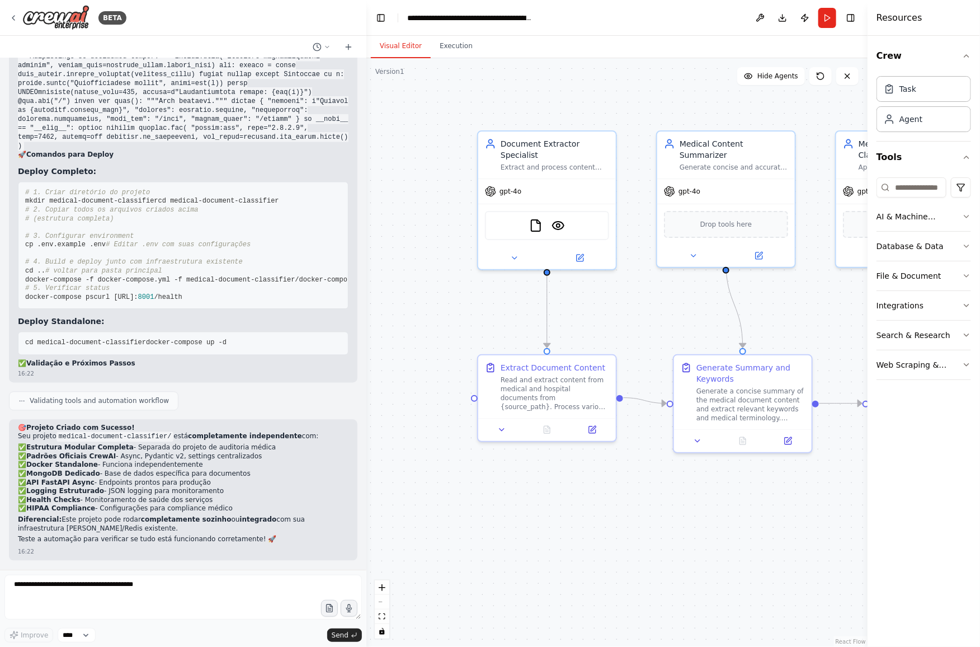
drag, startPoint x: 427, startPoint y: 281, endPoint x: 605, endPoint y: 292, distance: 178.8
click at [605, 292] on div ".deletable-edge-delete-btn { width: 20px; height: 20px; border: 0px solid #ffff…" at bounding box center [617, 352] width 501 height 589
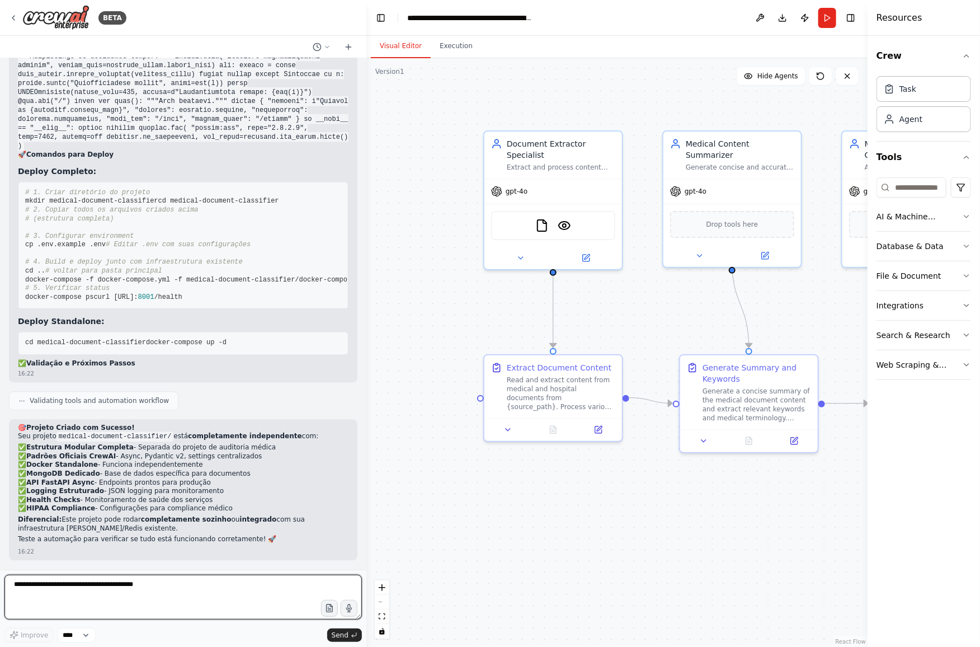
click at [187, 517] on textarea at bounding box center [183, 597] width 358 height 45
click at [82, 517] on textarea "*********" at bounding box center [183, 597] width 358 height 45
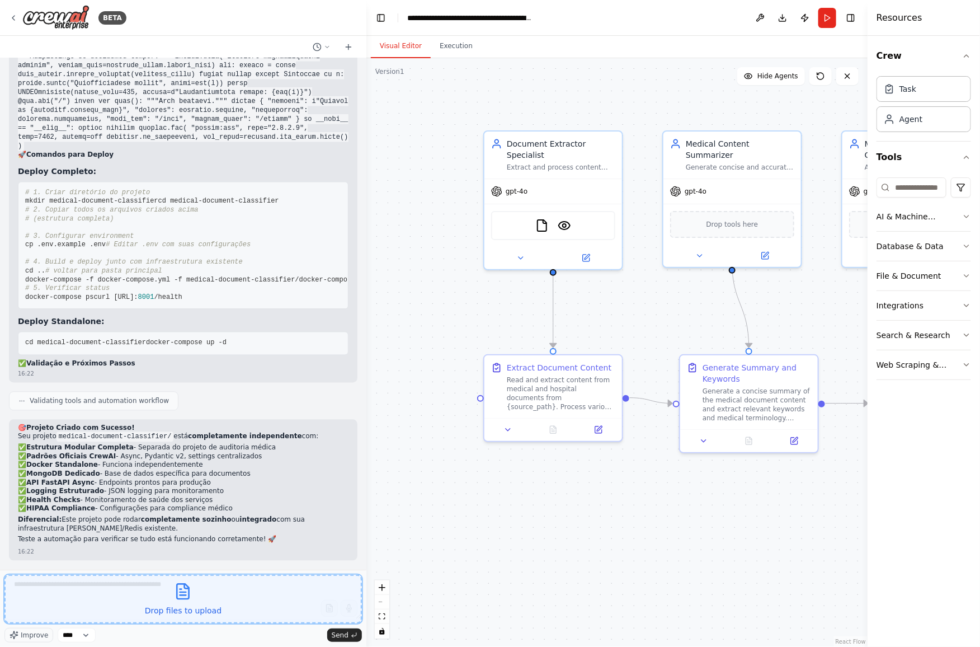
scroll to position [18790, 0]
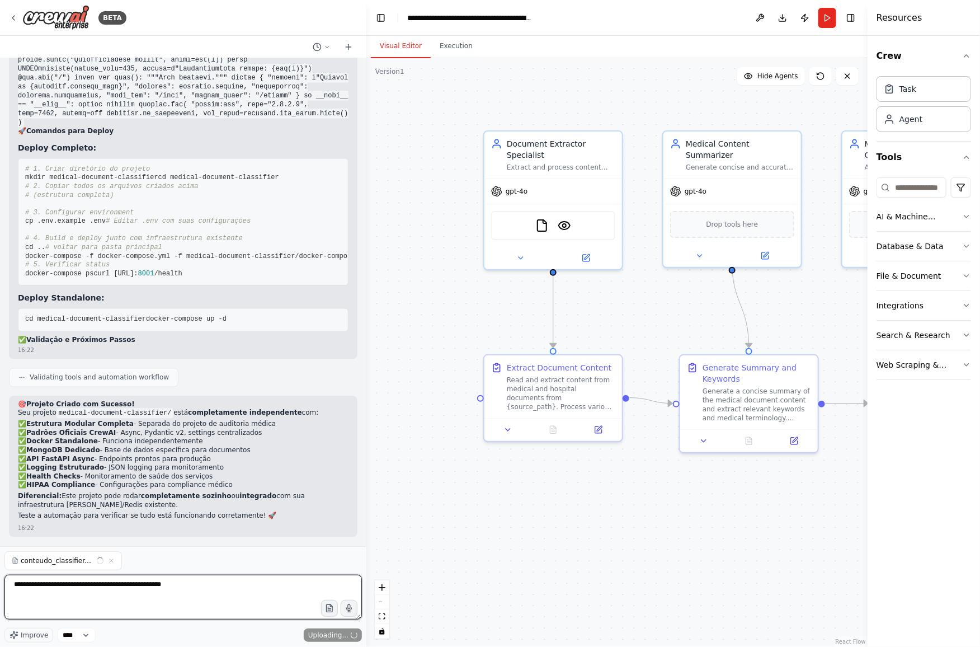
click at [221, 517] on textarea "**********" at bounding box center [183, 597] width 358 height 45
type textarea "**********"
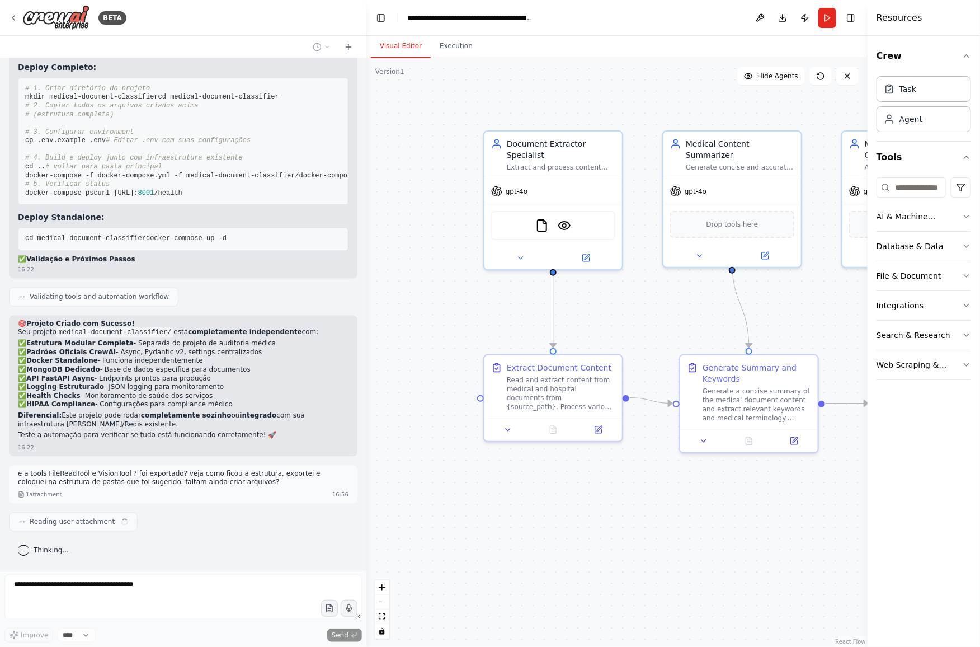
scroll to position [19806, 0]
click at [561, 217] on img at bounding box center [564, 223] width 13 height 13
click at [569, 217] on img at bounding box center [564, 223] width 13 height 13
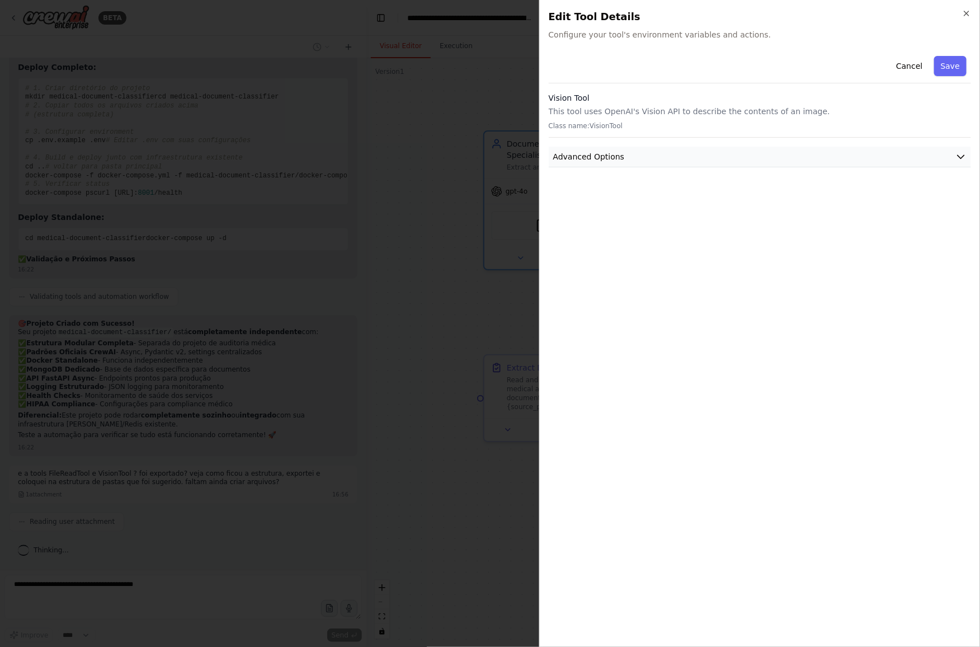
click at [599, 155] on span "Advanced Options" at bounding box center [589, 156] width 72 height 11
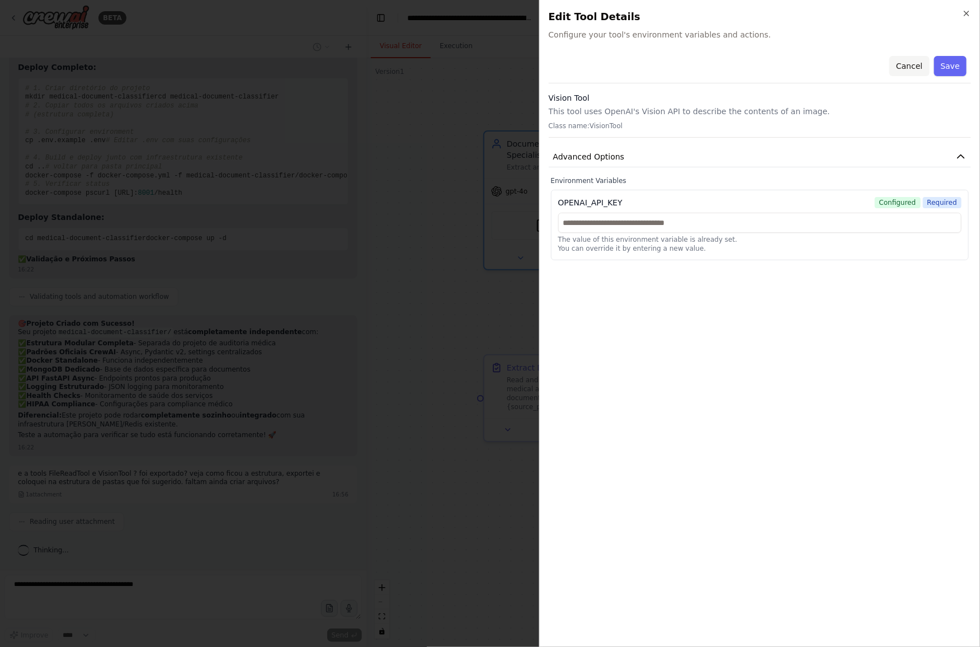
click at [784, 68] on button "Cancel" at bounding box center [910, 66] width 40 height 20
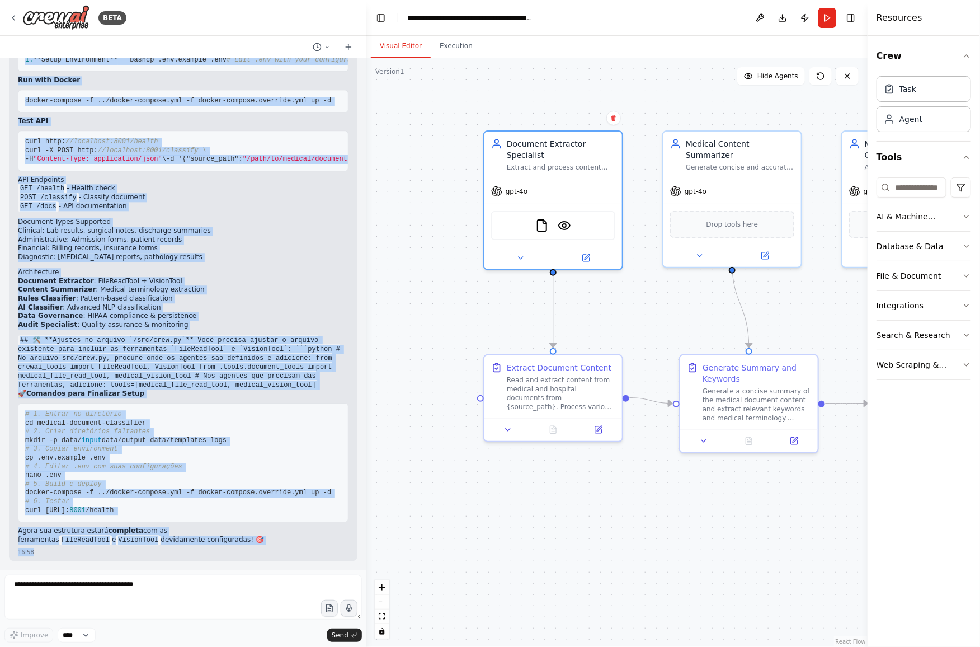
scroll to position [21340, 0]
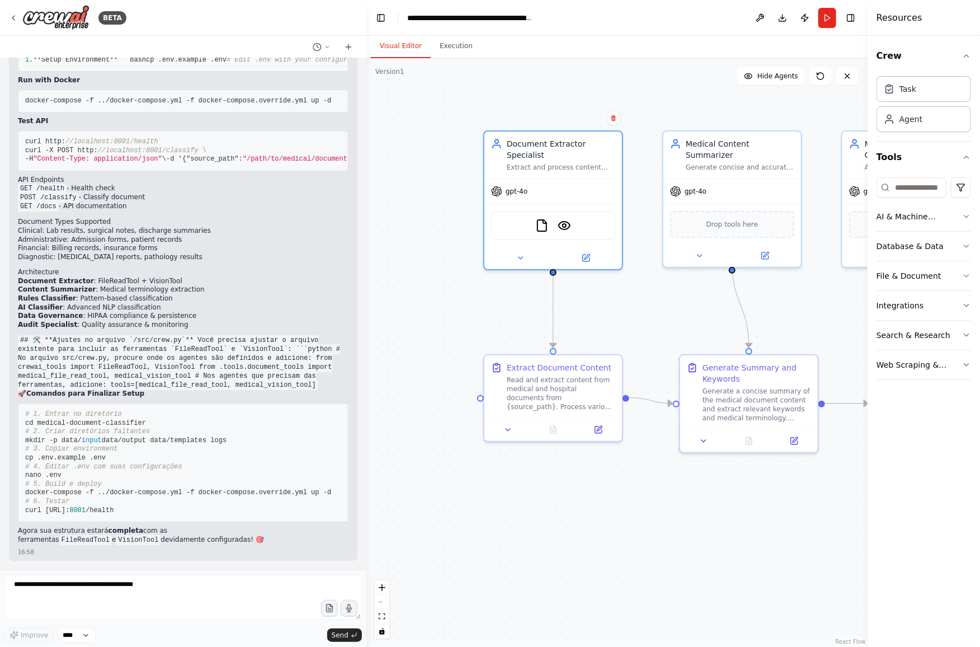
drag, startPoint x: 25, startPoint y: 203, endPoint x: 158, endPoint y: 387, distance: 226.9
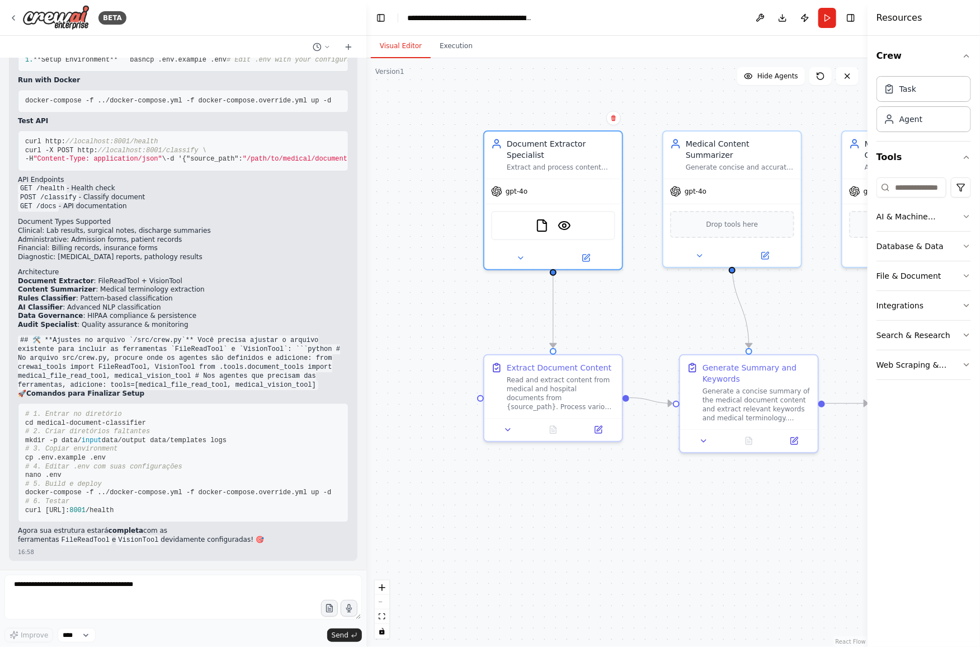
scroll to position [21089, 0]
drag, startPoint x: 24, startPoint y: 216, endPoint x: 186, endPoint y: 335, distance: 200.6
drag, startPoint x: 23, startPoint y: 177, endPoint x: 164, endPoint y: 469, distance: 324.3
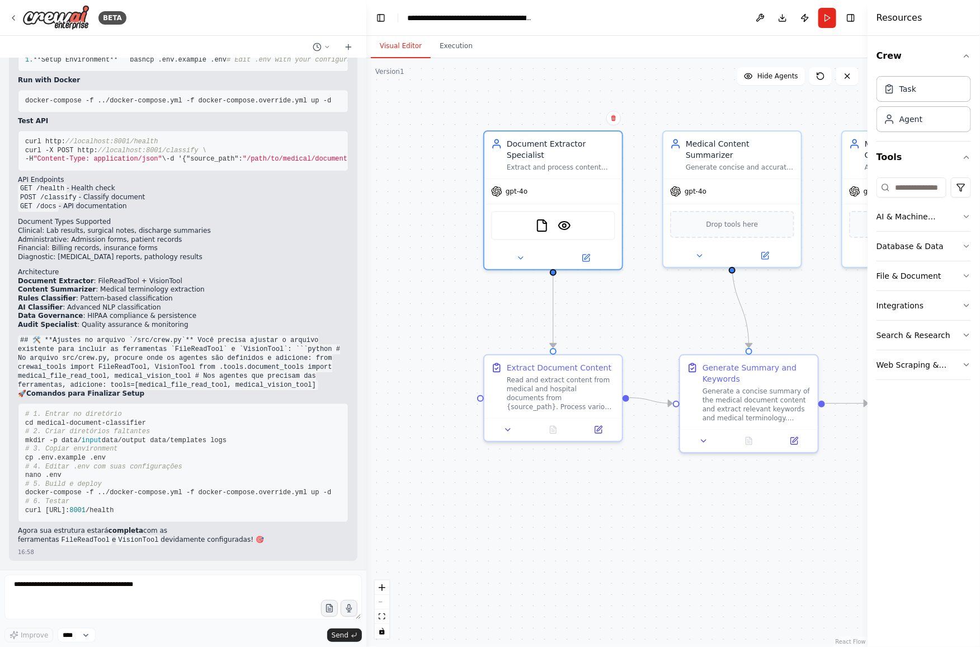
drag, startPoint x: 110, startPoint y: 291, endPoint x: 69, endPoint y: 284, distance: 41.4
drag, startPoint x: 24, startPoint y: 306, endPoint x: 199, endPoint y: 373, distance: 187.4
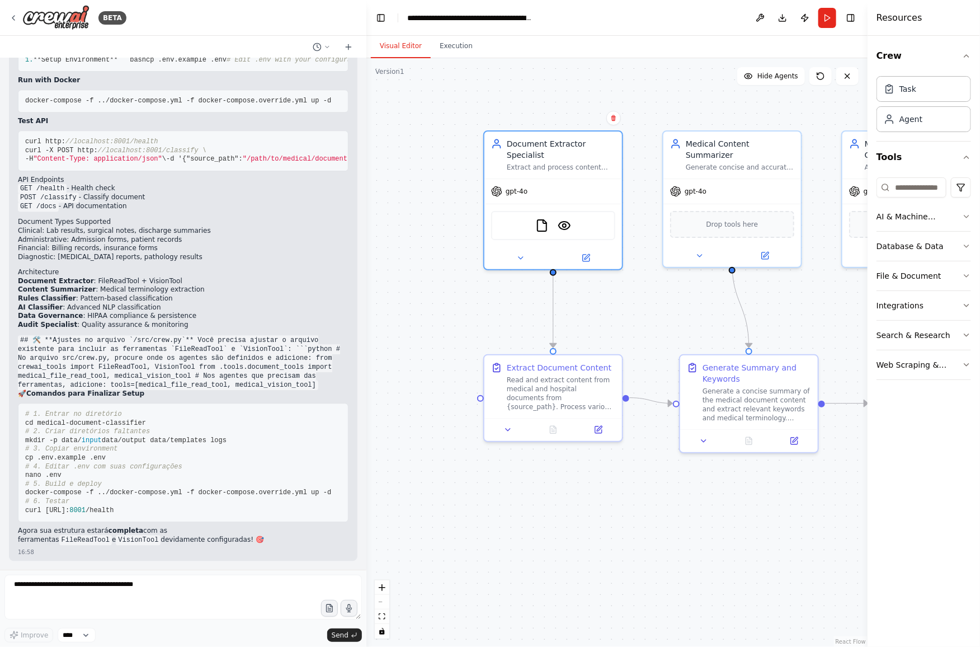
drag, startPoint x: 147, startPoint y: 188, endPoint x: 73, endPoint y: 186, distance: 73.3
drag, startPoint x: 70, startPoint y: 186, endPoint x: 146, endPoint y: 182, distance: 76.2
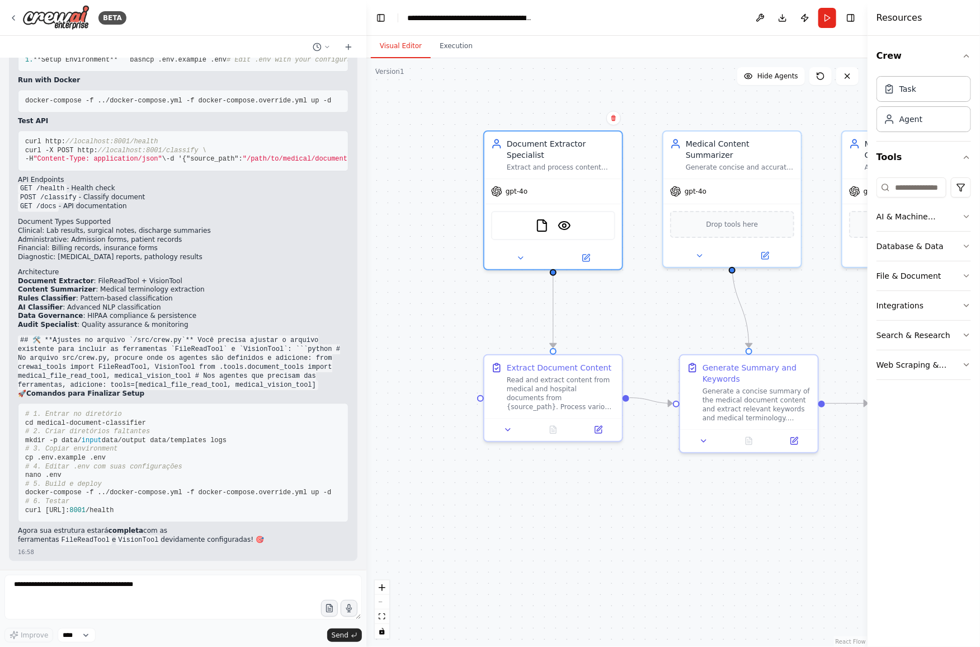
drag, startPoint x: 26, startPoint y: 202, endPoint x: 276, endPoint y: 489, distance: 380.3
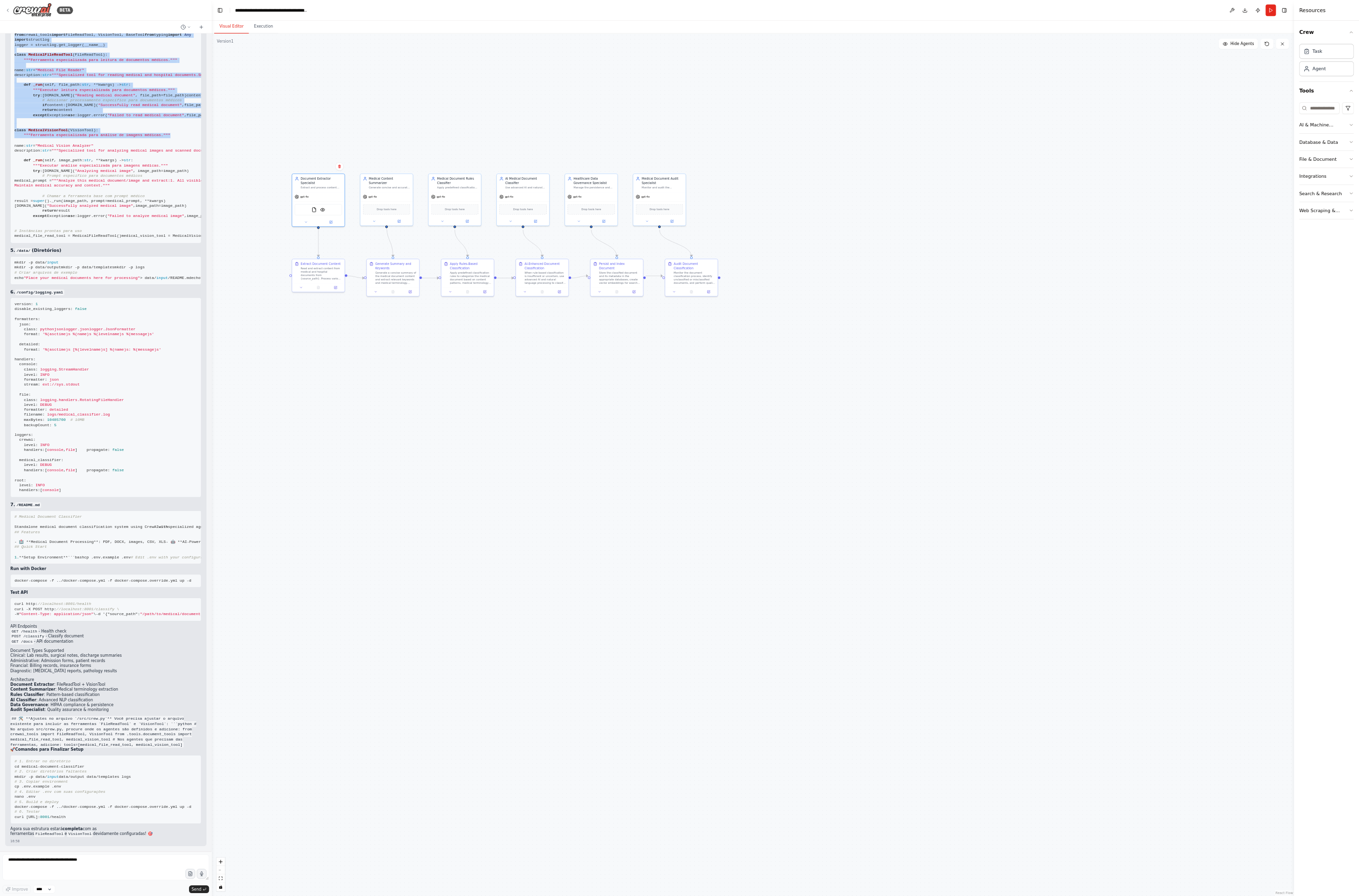
scroll to position [0, 10]
click at [227, 365] on pre """"Ferramentas específicas para processamento de documentos médicos.""" from cr…" at bounding box center [159, 200] width 287 height 330
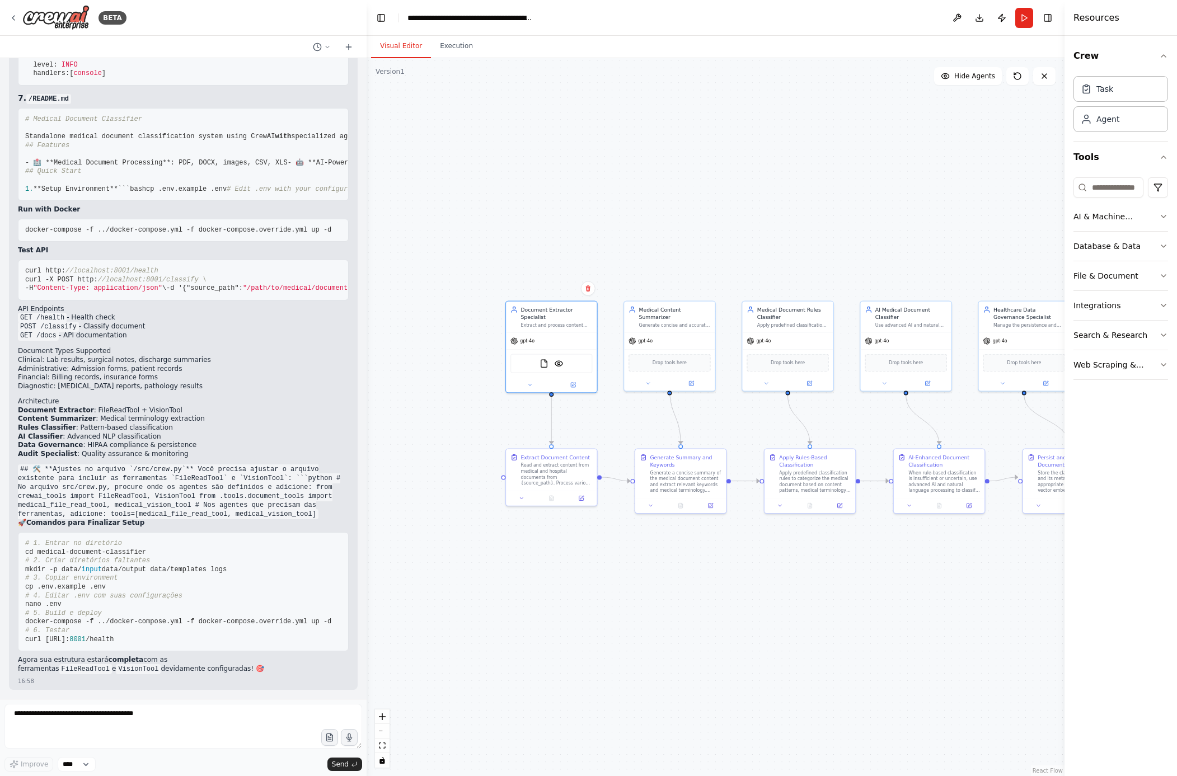
scroll to position [21956, 0]
drag, startPoint x: 22, startPoint y: 64, endPoint x: 101, endPoint y: 156, distance: 121.0
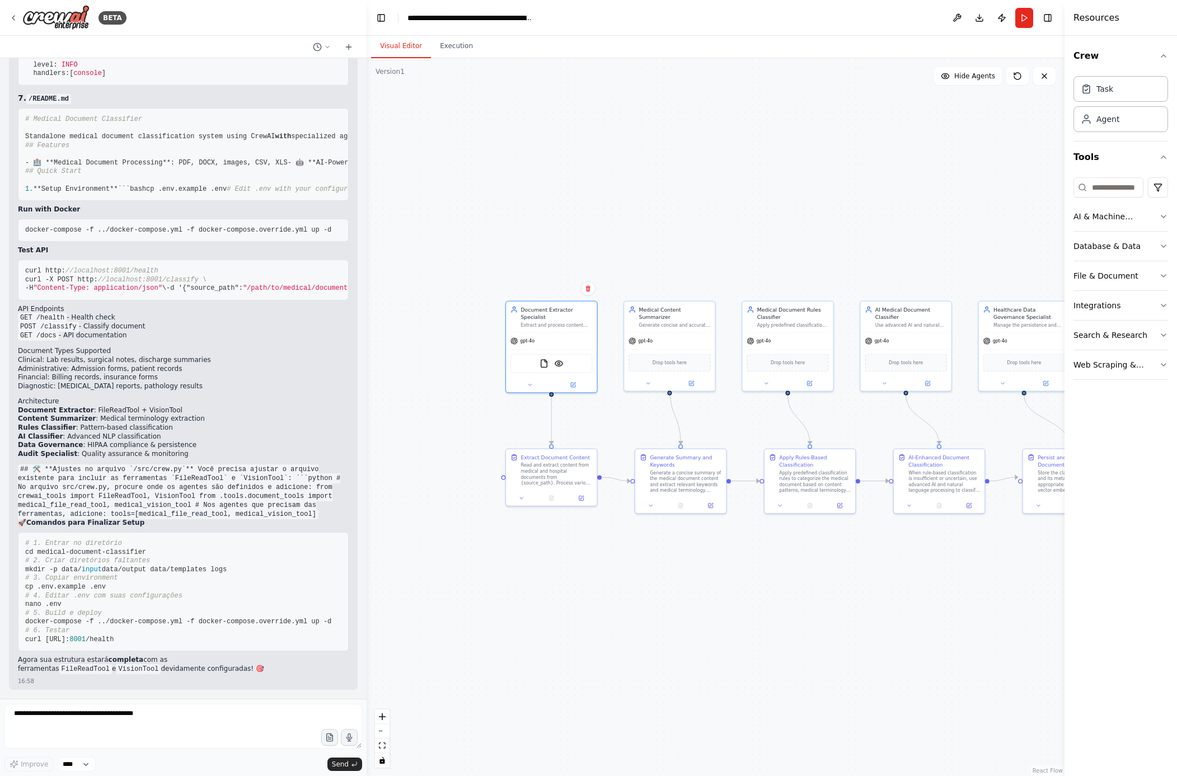
scroll to position [22206, 0]
drag, startPoint x: 22, startPoint y: 103, endPoint x: 264, endPoint y: 542, distance: 501.4
drag, startPoint x: 115, startPoint y: 289, endPoint x: 59, endPoint y: 287, distance: 55.4
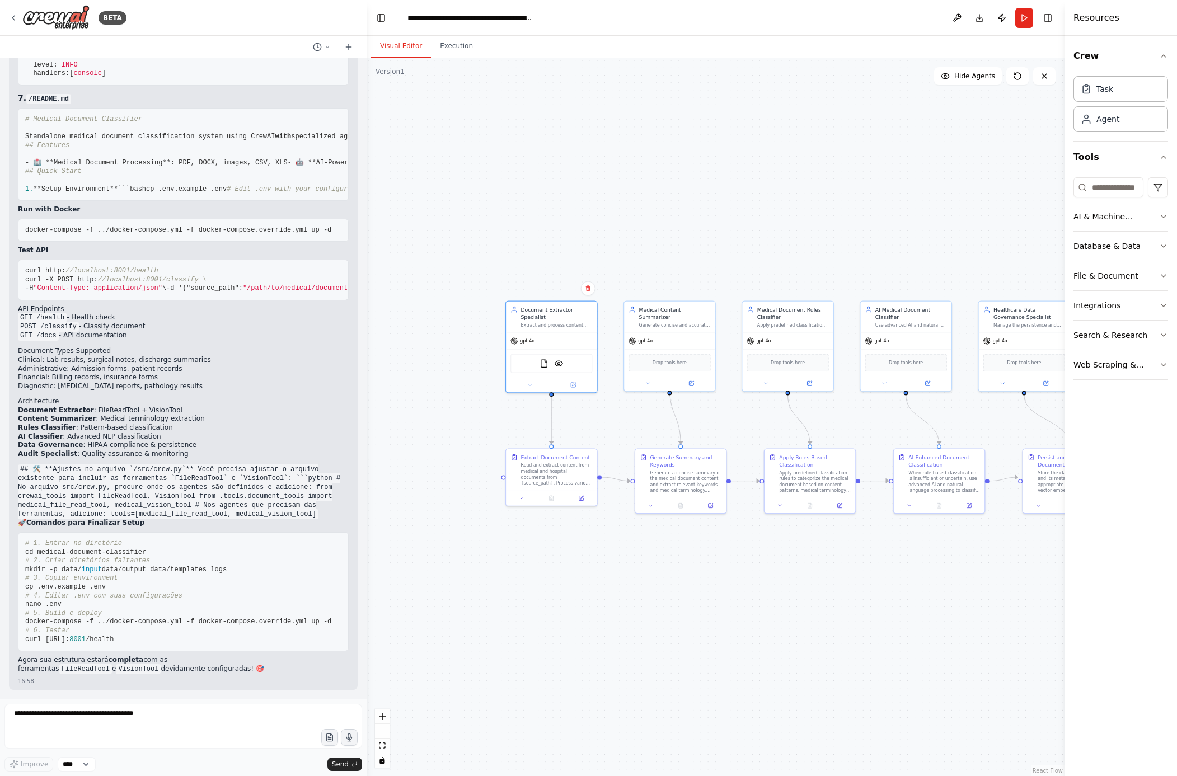
drag, startPoint x: 26, startPoint y: 309, endPoint x: 133, endPoint y: 654, distance: 360.5
drag, startPoint x: 78, startPoint y: 259, endPoint x: 34, endPoint y: 257, distance: 43.7
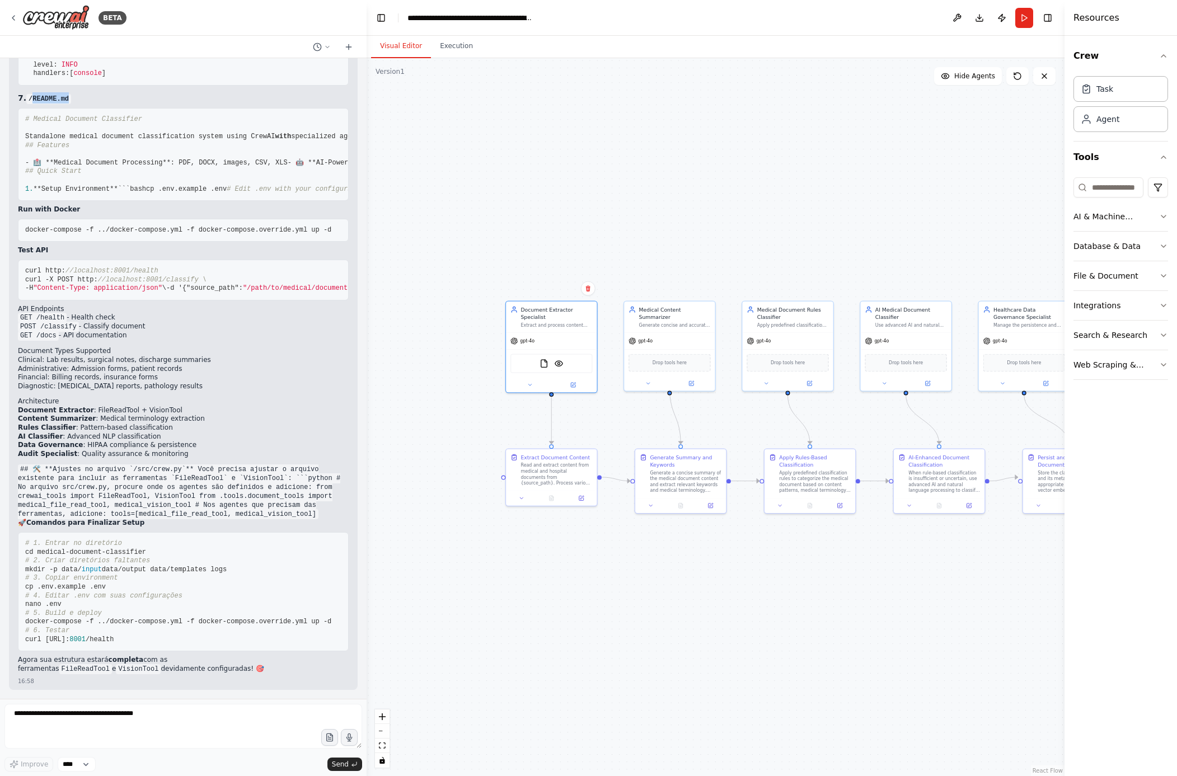
click at [34, 104] on h3 "7. /README.md" at bounding box center [183, 97] width 331 height 11
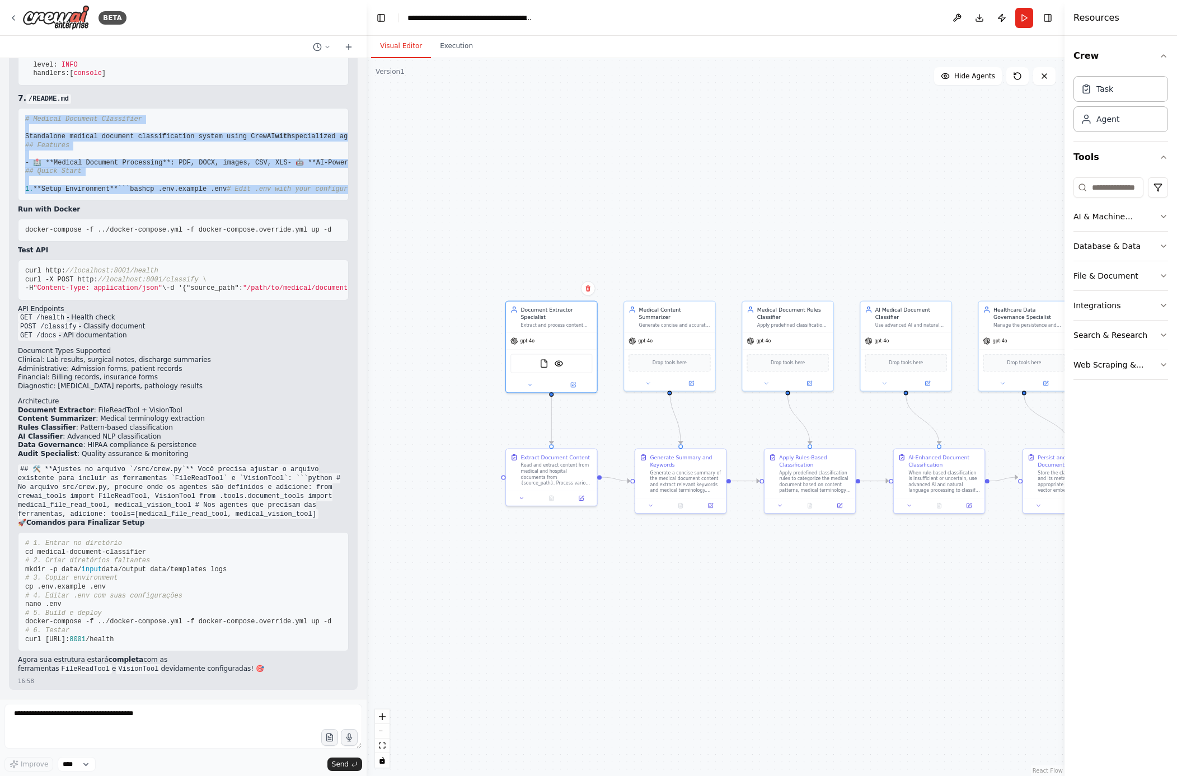
drag, startPoint x: 24, startPoint y: 279, endPoint x: 193, endPoint y: 440, distance: 233.5
click at [193, 201] on pre "# Medical Document Classifier Standalone medical document classification system…" at bounding box center [183, 154] width 331 height 93
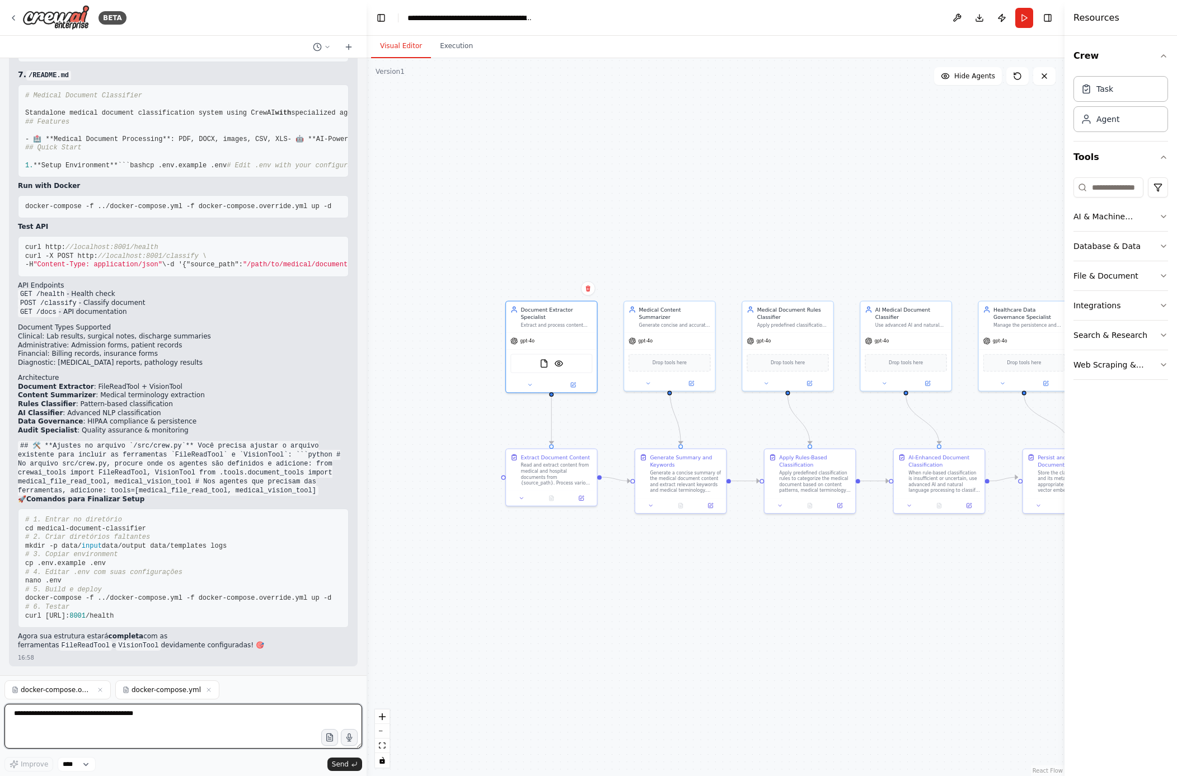
click at [168, 517] on textarea at bounding box center [183, 726] width 358 height 45
click at [106, 517] on textarea "******" at bounding box center [183, 726] width 358 height 45
paste textarea "**********"
type textarea "**********"
click at [338, 517] on span "Send" at bounding box center [340, 764] width 17 height 9
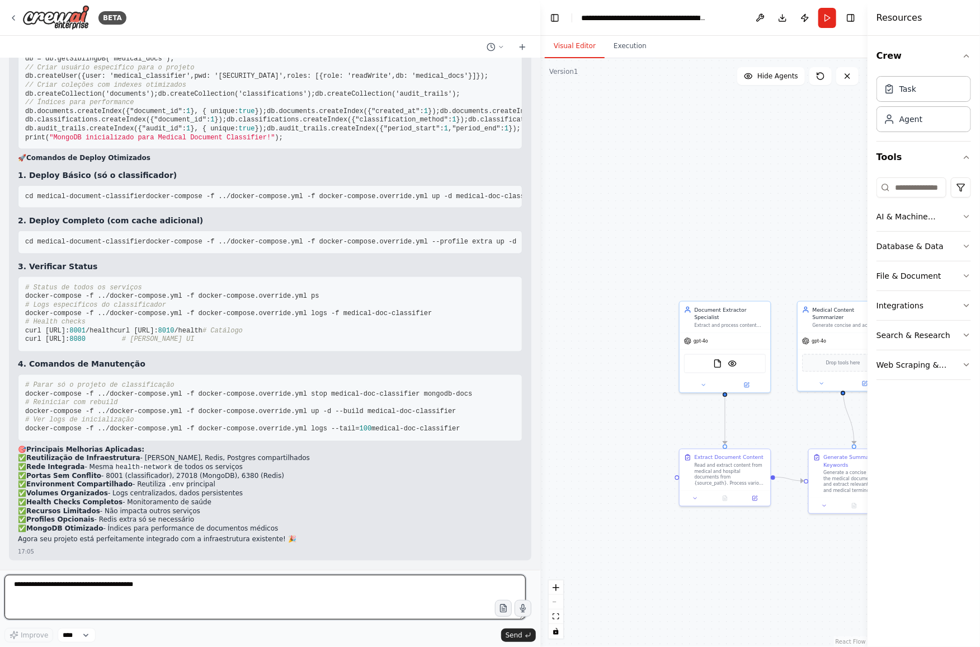
scroll to position [23464, 0]
drag, startPoint x: 363, startPoint y: 181, endPoint x: 538, endPoint y: 176, distance: 175.2
click at [544, 176] on div "BETA Crie uma equipe (crew) especializada em leitura e classificação de documen…" at bounding box center [490, 323] width 980 height 647
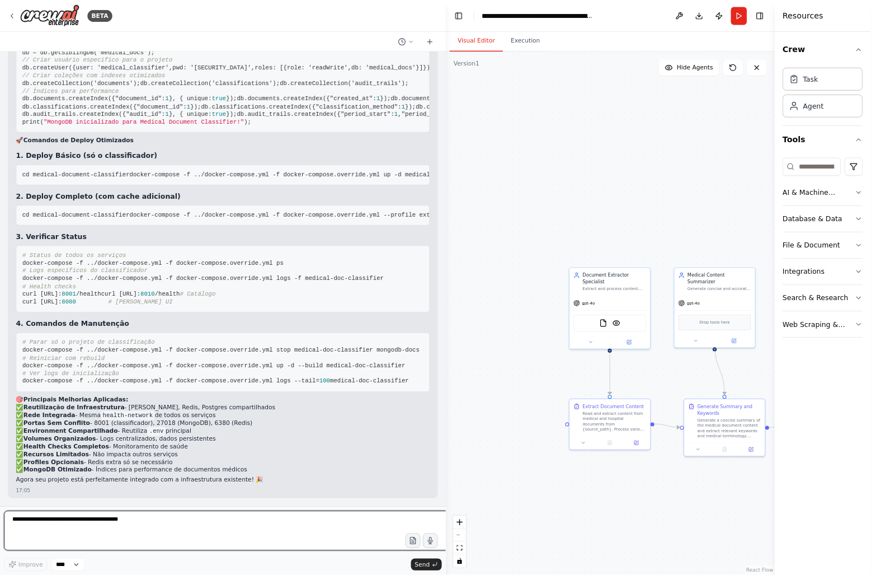
scroll to position [24701, 0]
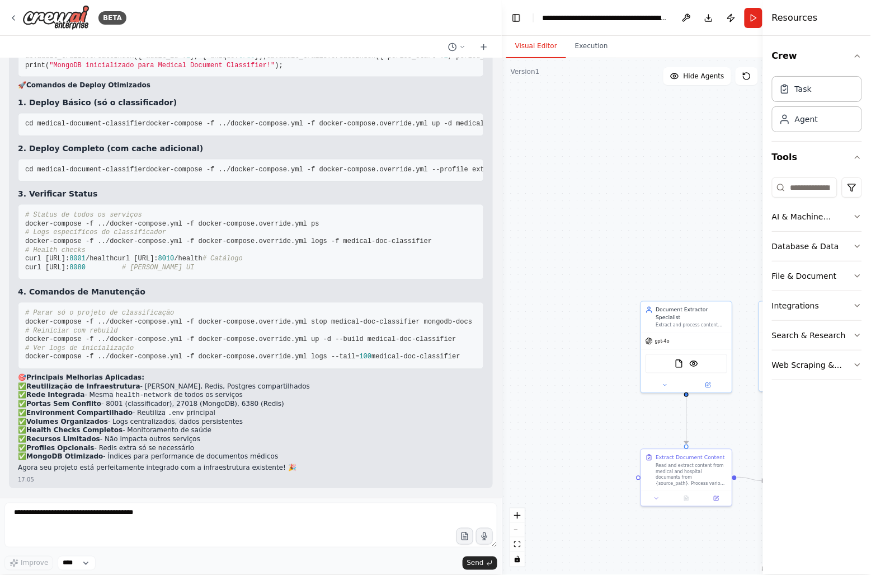
drag, startPoint x: 95, startPoint y: 170, endPoint x: 51, endPoint y: 172, distance: 43.7
drag, startPoint x: 20, startPoint y: 191, endPoint x: 226, endPoint y: 196, distance: 206.0
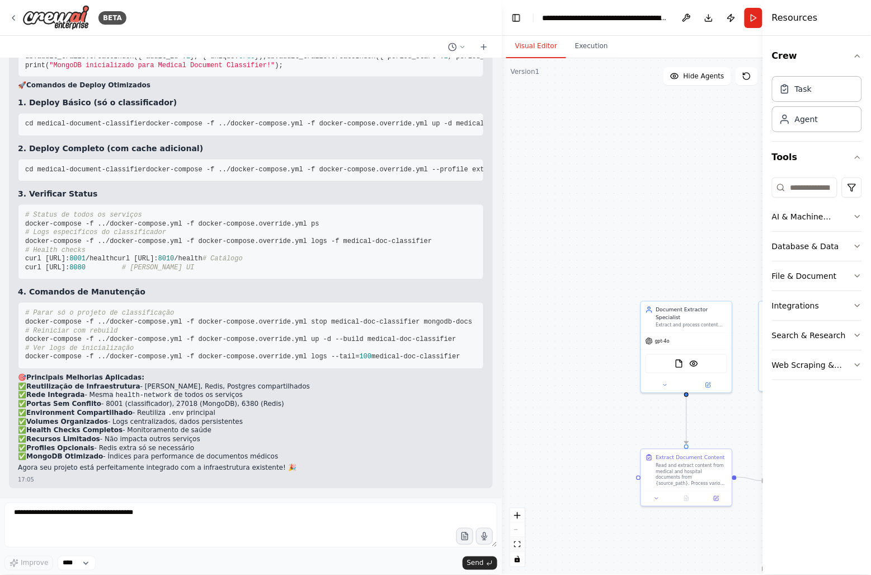
scroll to position [24821, 0]
click at [290, 78] on pre "// Inicialização do MongoDB para documentos médicos db = db.getSiblingDB('medic…" at bounding box center [251, 22] width 466 height 111
drag, startPoint x: 25, startPoint y: 68, endPoint x: 280, endPoint y: 372, distance: 396.8
click at [280, 78] on pre "// Inicialização do MongoDB para documentos médicos db = db.getSiblingDB('medic…" at bounding box center [251, 22] width 466 height 111
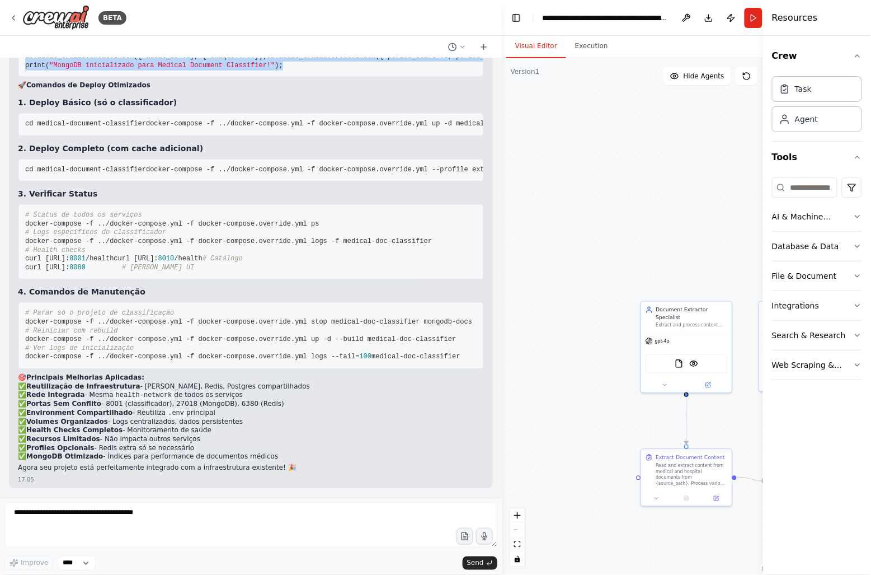
scroll to position [24873, 0]
click at [278, 78] on pre "// Inicialização do MongoDB para documentos médicos db = db.getSiblingDB('medic…" at bounding box center [251, 22] width 466 height 111
drag, startPoint x: 21, startPoint y: 179, endPoint x: 273, endPoint y: 362, distance: 311.7
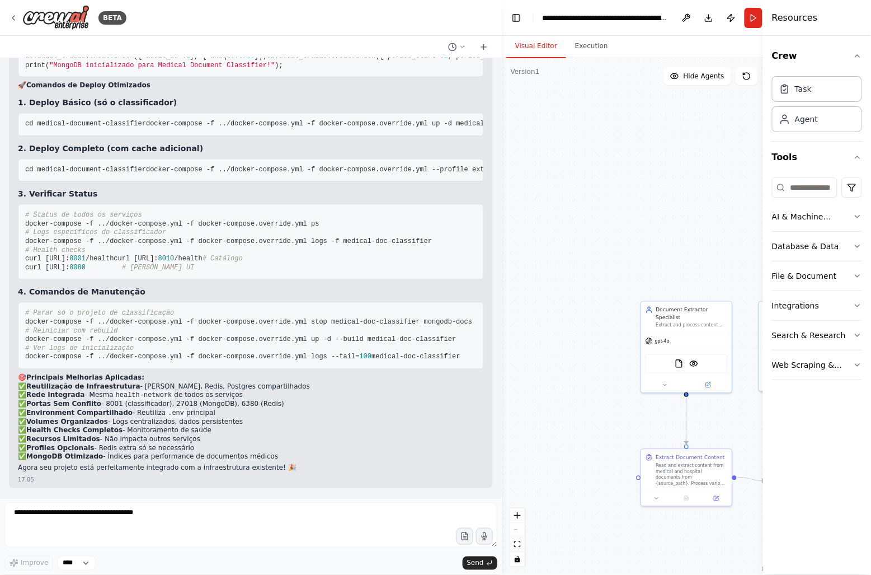
scroll to position [23306, 0]
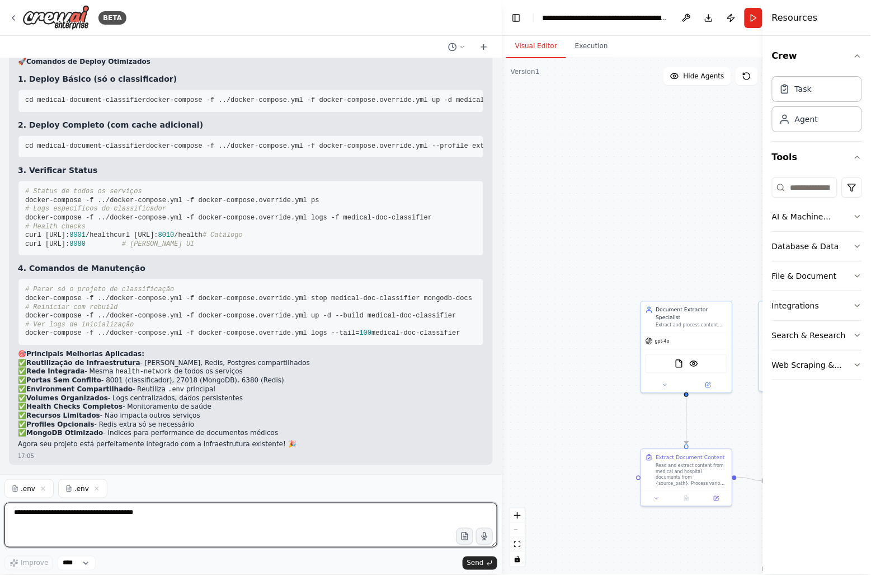
click at [108, 513] on textarea at bounding box center [250, 524] width 493 height 45
type textarea "**********"
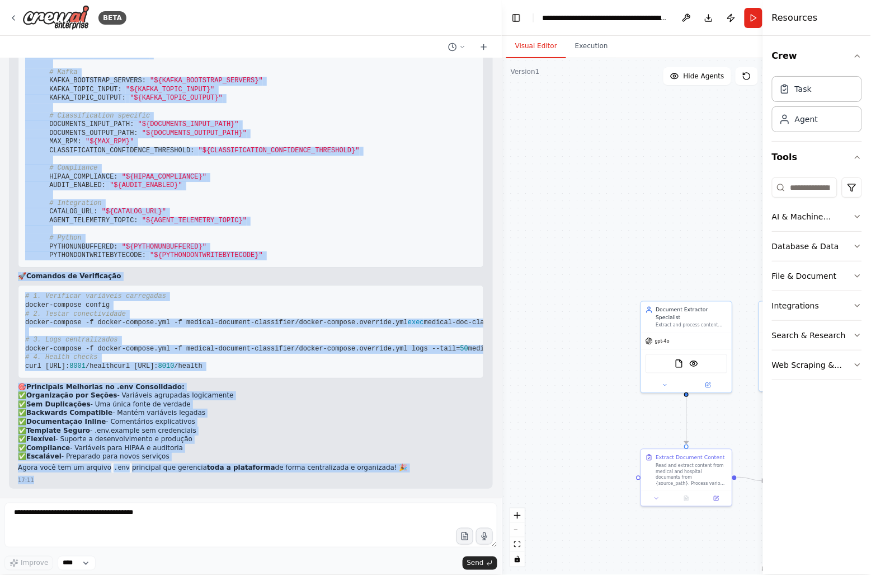
scroll to position [27556, 0]
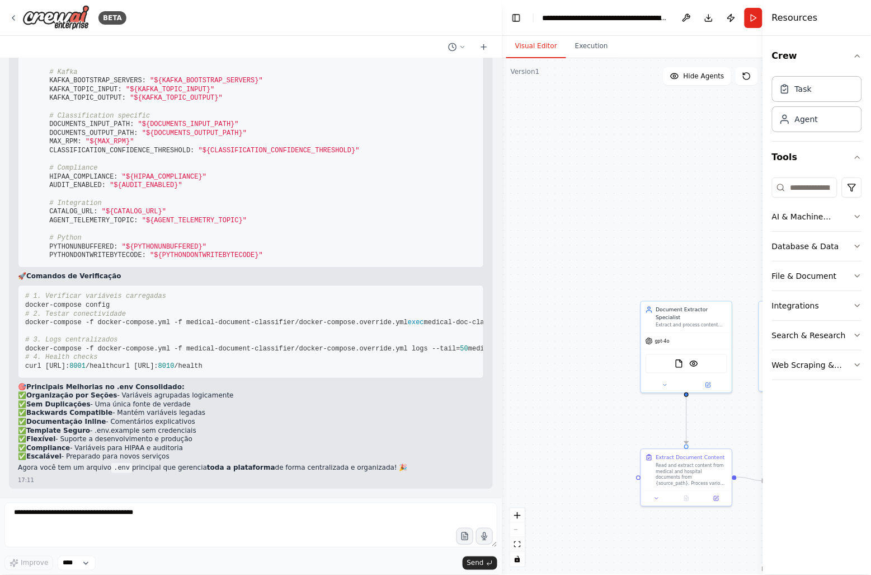
drag, startPoint x: 24, startPoint y: 131, endPoint x: 328, endPoint y: 214, distance: 315.5
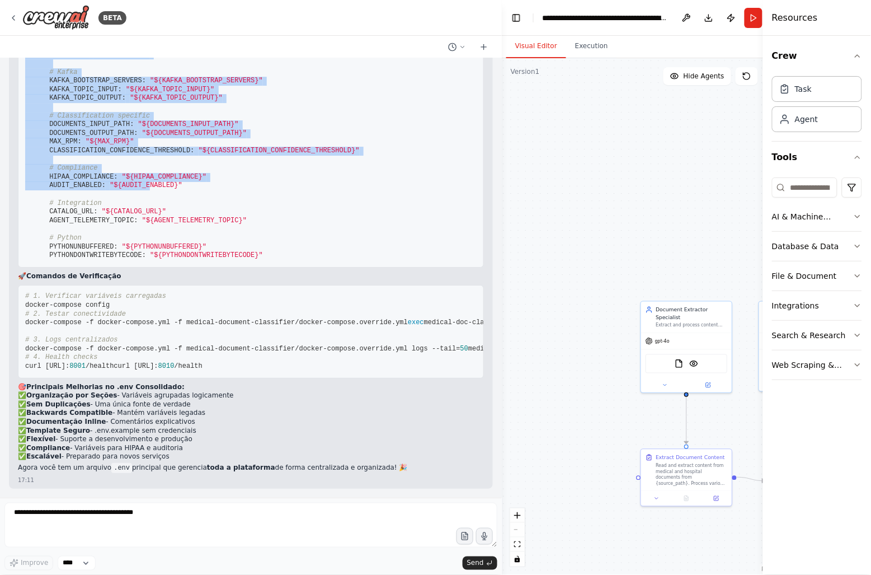
drag, startPoint x: 20, startPoint y: 137, endPoint x: 138, endPoint y: 405, distance: 292.7
click at [138, 267] on pre "version: "3.9" services: medical-doc-classifier: environment: # Remover declara…" at bounding box center [251, 90] width 466 height 355
click at [276, 204] on pre "version: "3.9" services: medical-doc-classifier: environment: # Remover declara…" at bounding box center [251, 90] width 466 height 355
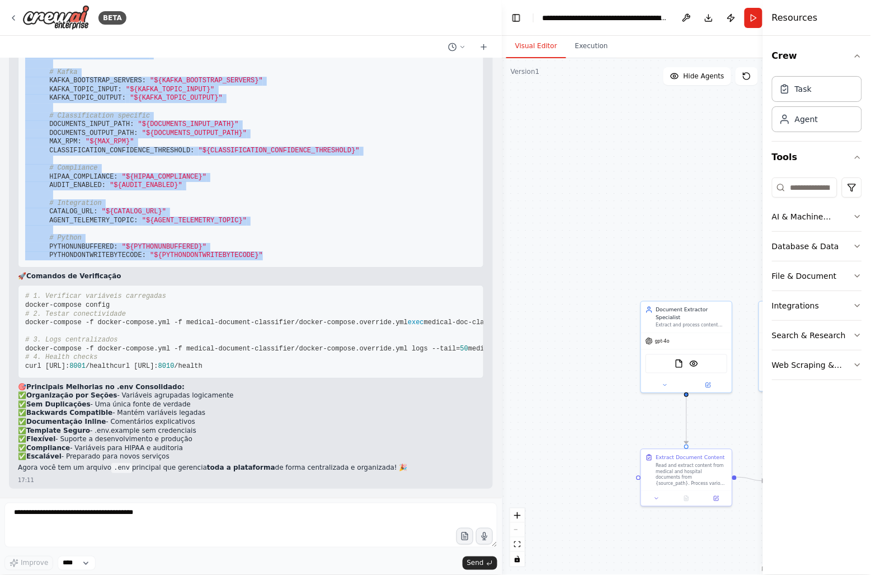
drag, startPoint x: 26, startPoint y: 135, endPoint x: 189, endPoint y: 383, distance: 296.7
click at [255, 267] on pre "version: "3.9" services: medical-doc-classifier: environment: # Remover declara…" at bounding box center [251, 90] width 466 height 355
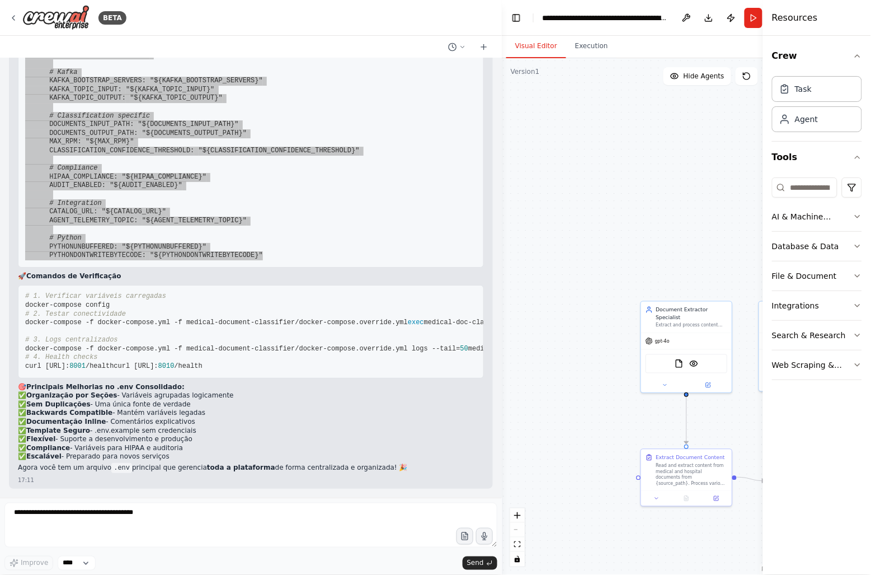
scroll to position [25382, 0]
